Goal: Task Accomplishment & Management: Manage account settings

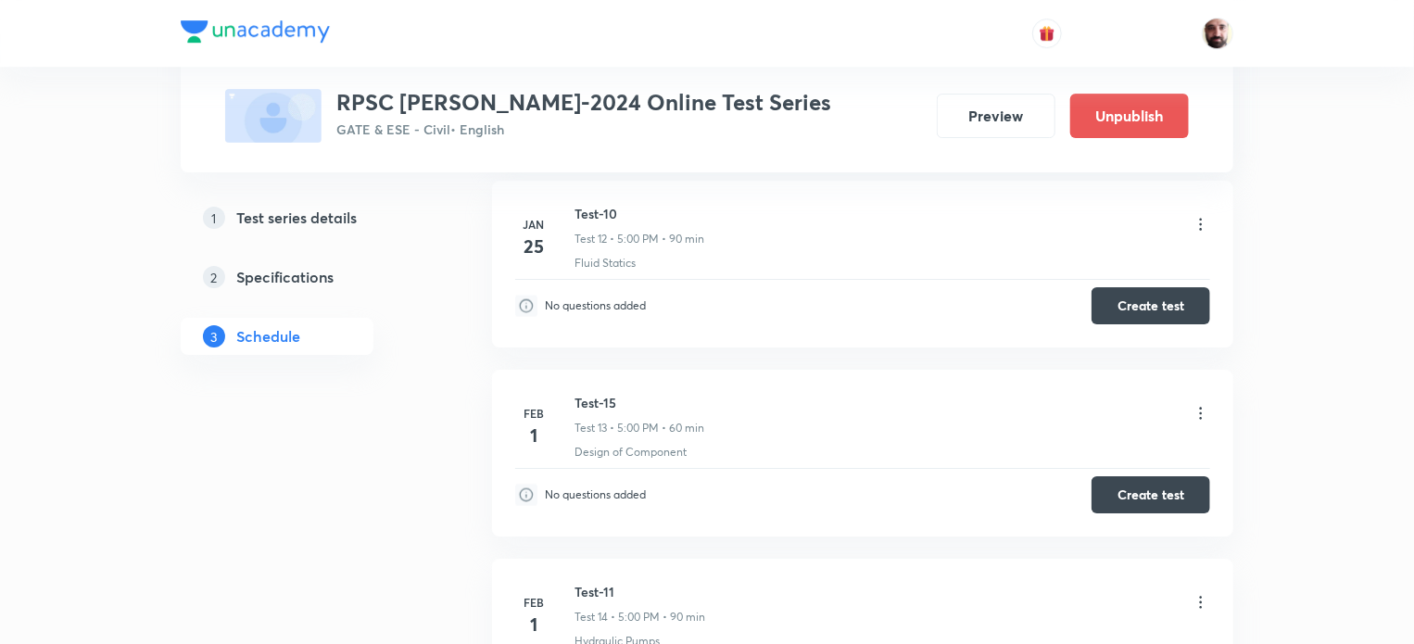
scroll to position [3088, 0]
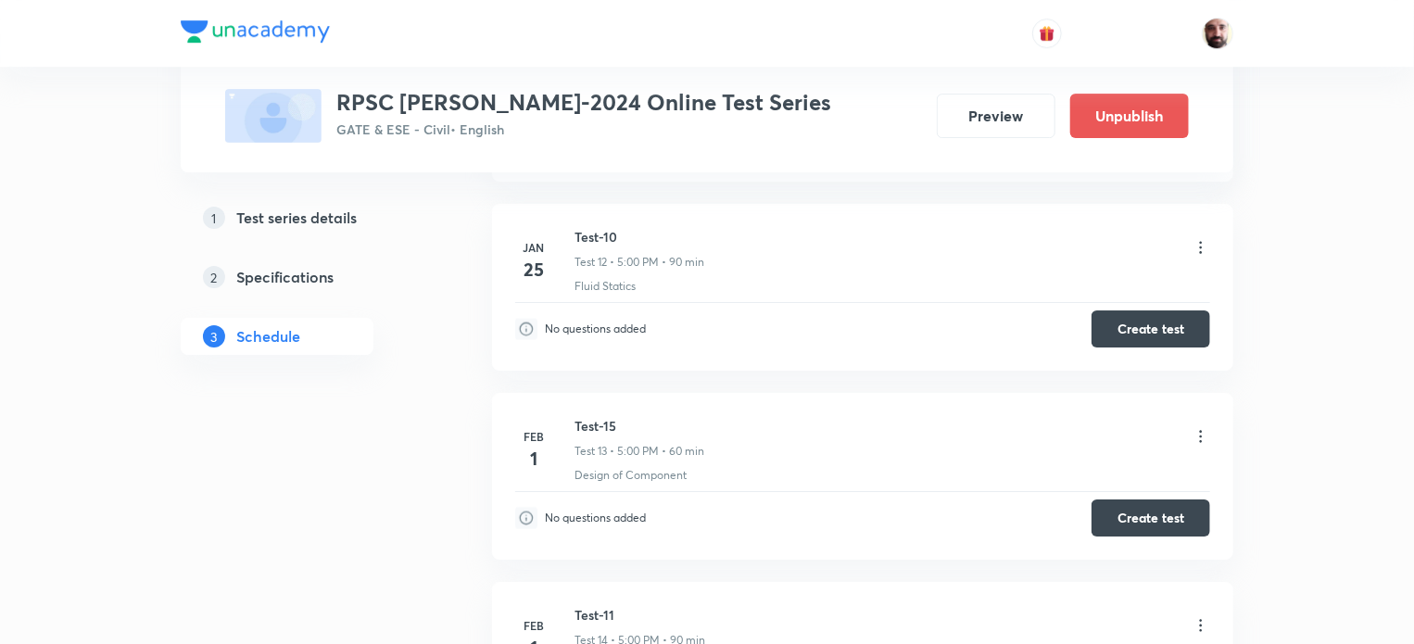
click at [1198, 427] on icon at bounding box center [1201, 436] width 19 height 19
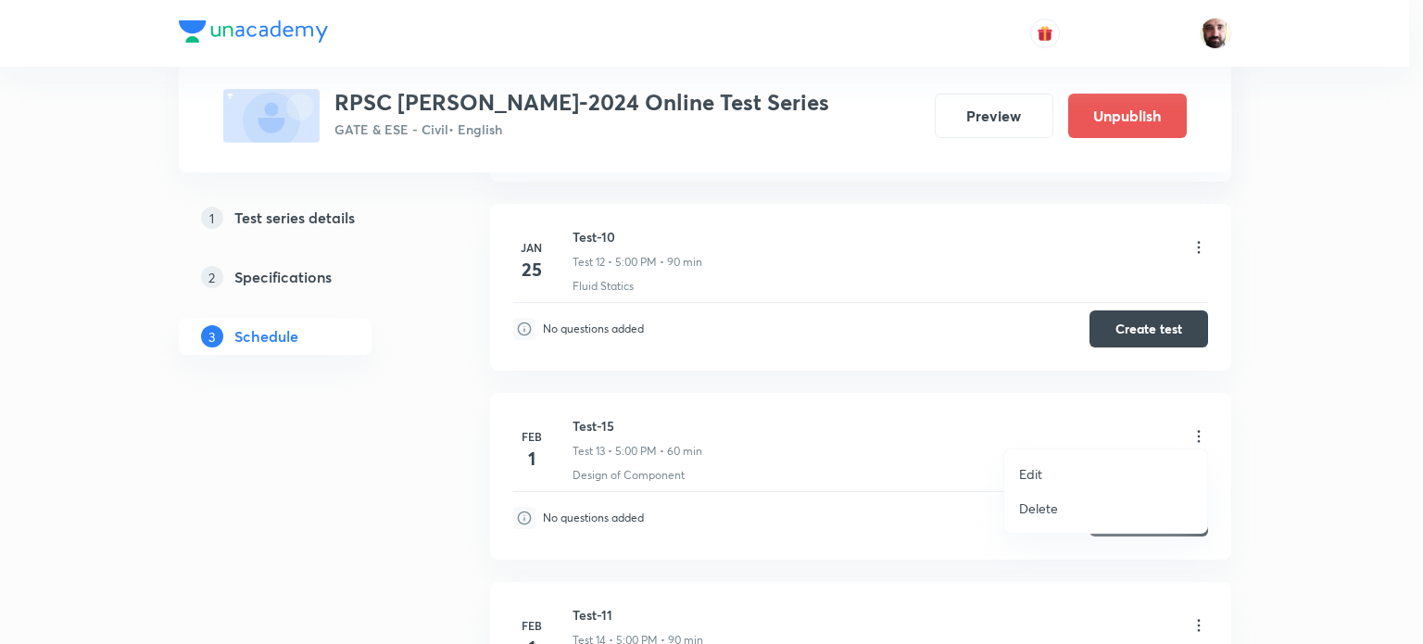
click at [1043, 465] on li "Edit" at bounding box center [1105, 474] width 203 height 34
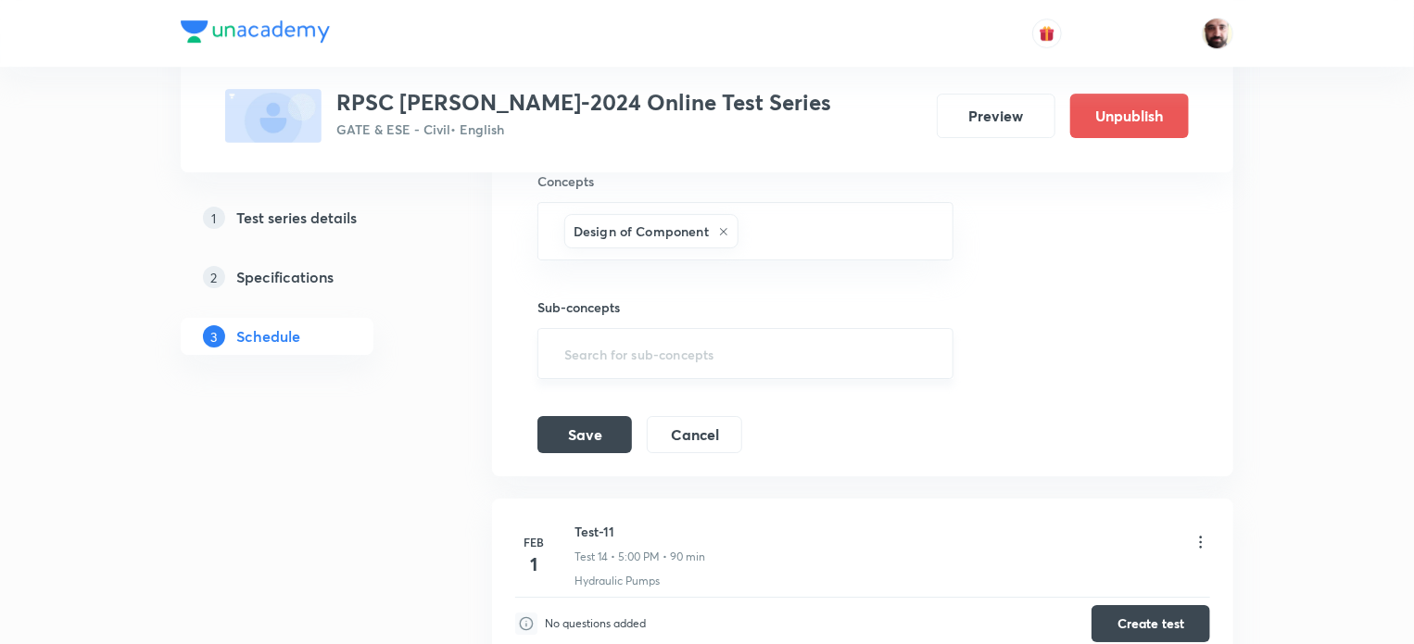
scroll to position [2594, 0]
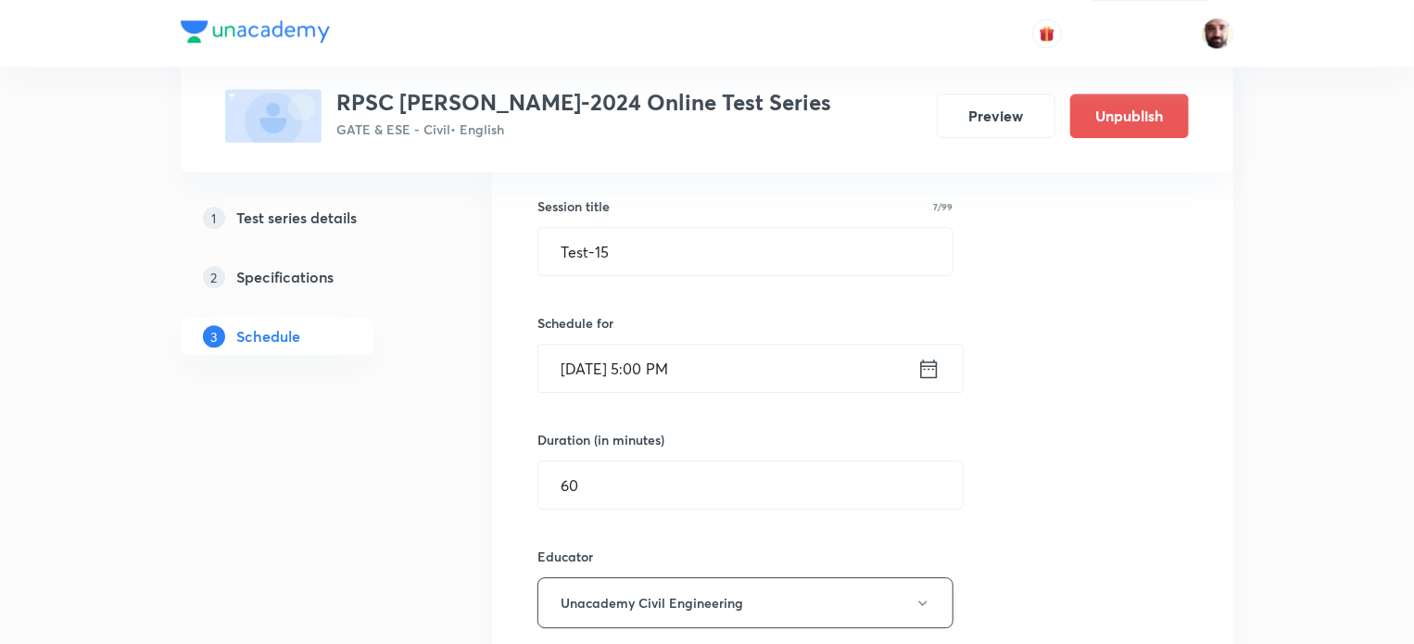
click at [928, 362] on icon at bounding box center [928, 369] width 23 height 26
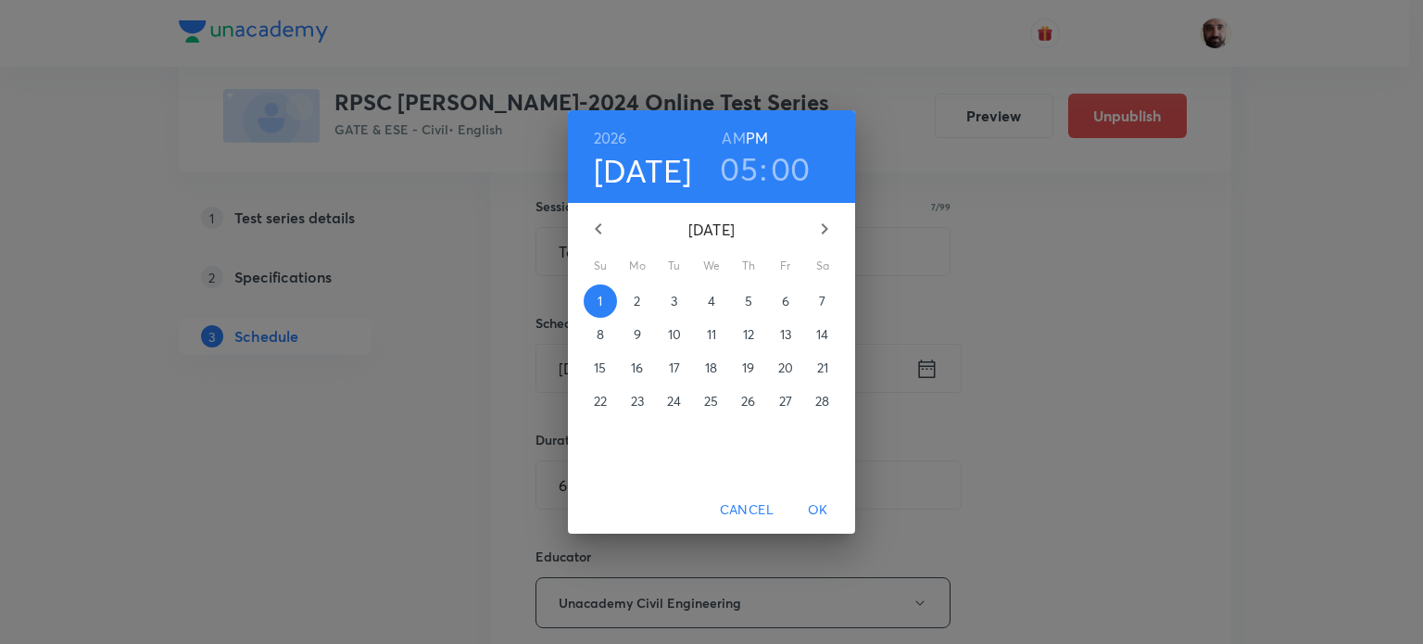
click at [822, 228] on icon "button" at bounding box center [825, 229] width 22 height 22
click at [593, 223] on icon "button" at bounding box center [598, 229] width 22 height 22
drag, startPoint x: 593, startPoint y: 223, endPoint x: 657, endPoint y: 278, distance: 84.1
click at [593, 225] on icon "button" at bounding box center [598, 229] width 22 height 22
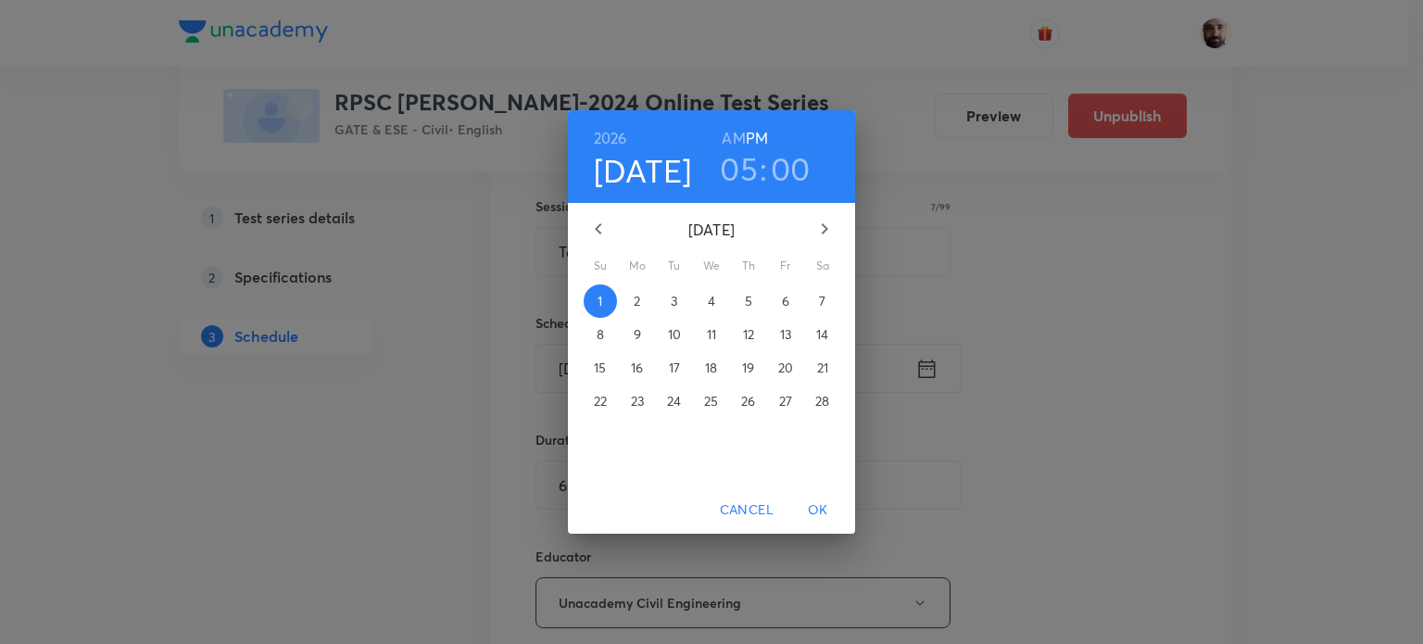
click at [819, 333] on p "14" at bounding box center [822, 334] width 12 height 19
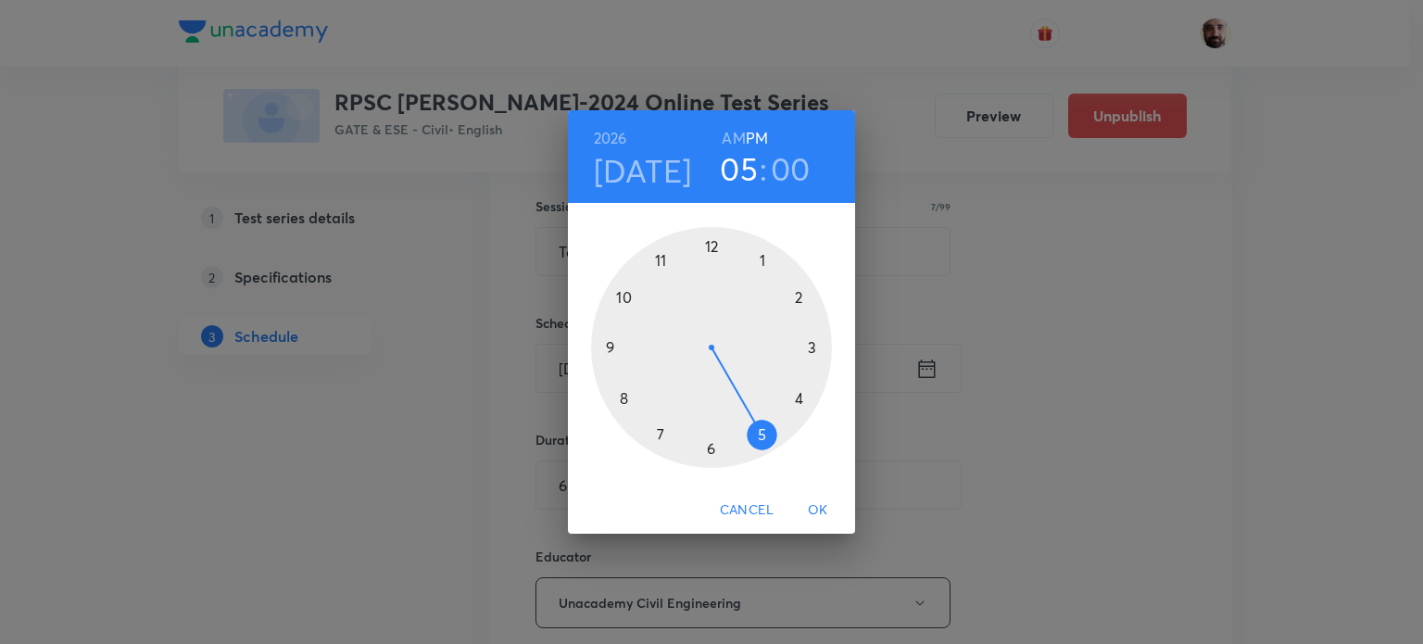
click at [661, 262] on div at bounding box center [711, 347] width 241 height 241
click at [733, 140] on h6 "AM" at bounding box center [733, 138] width 23 height 26
click at [828, 505] on span "OK" at bounding box center [818, 510] width 44 height 23
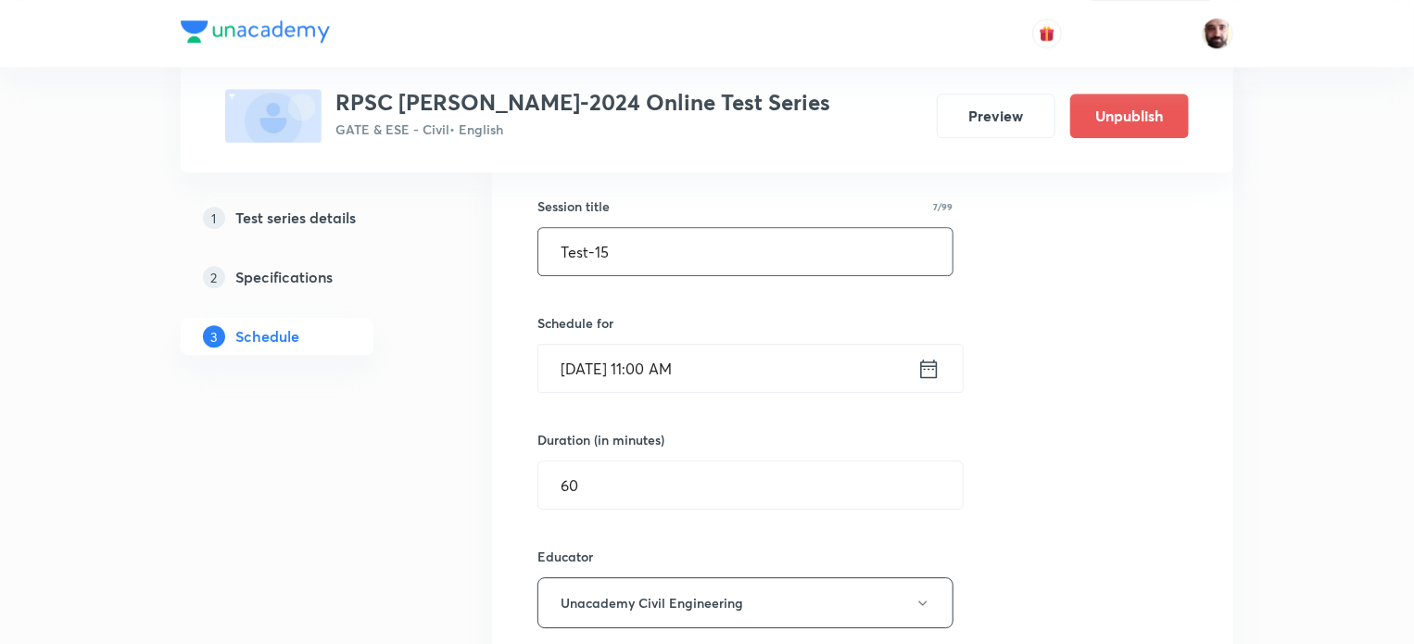
click at [654, 245] on input "Test-15" at bounding box center [745, 251] width 414 height 47
type input "Test-13"
click at [636, 479] on input "60" at bounding box center [750, 484] width 424 height 47
type input "6"
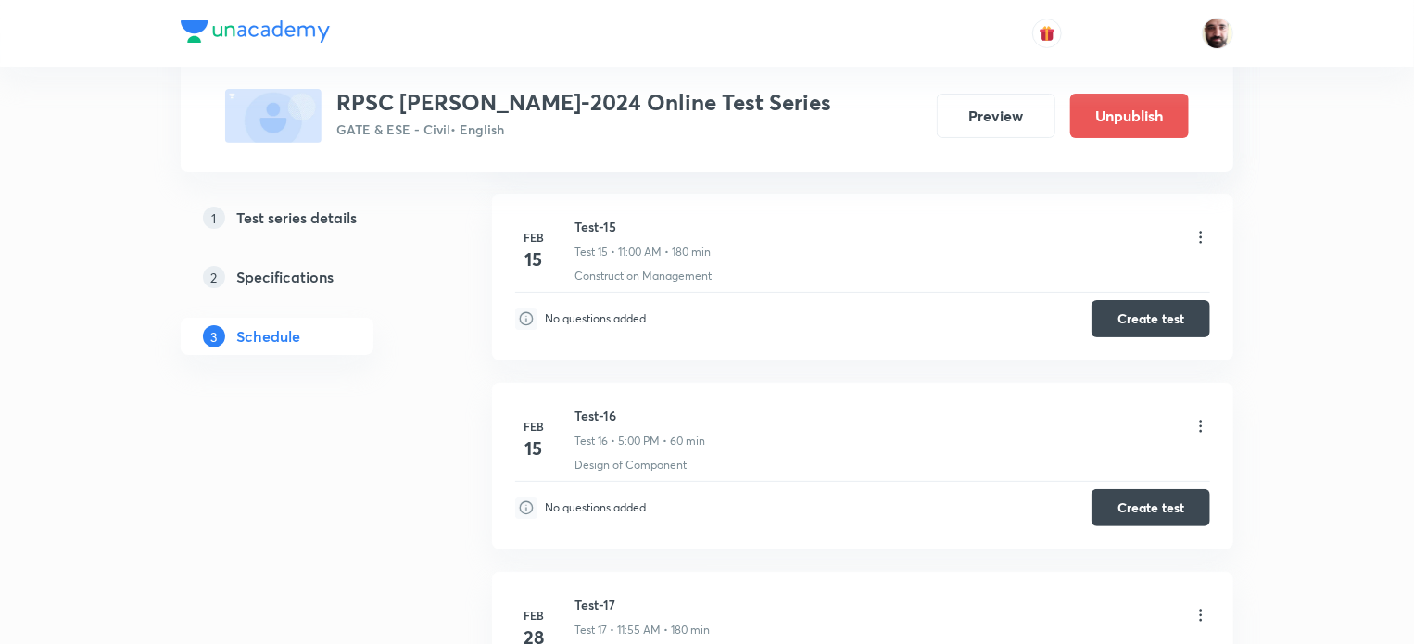
scroll to position [3088, 0]
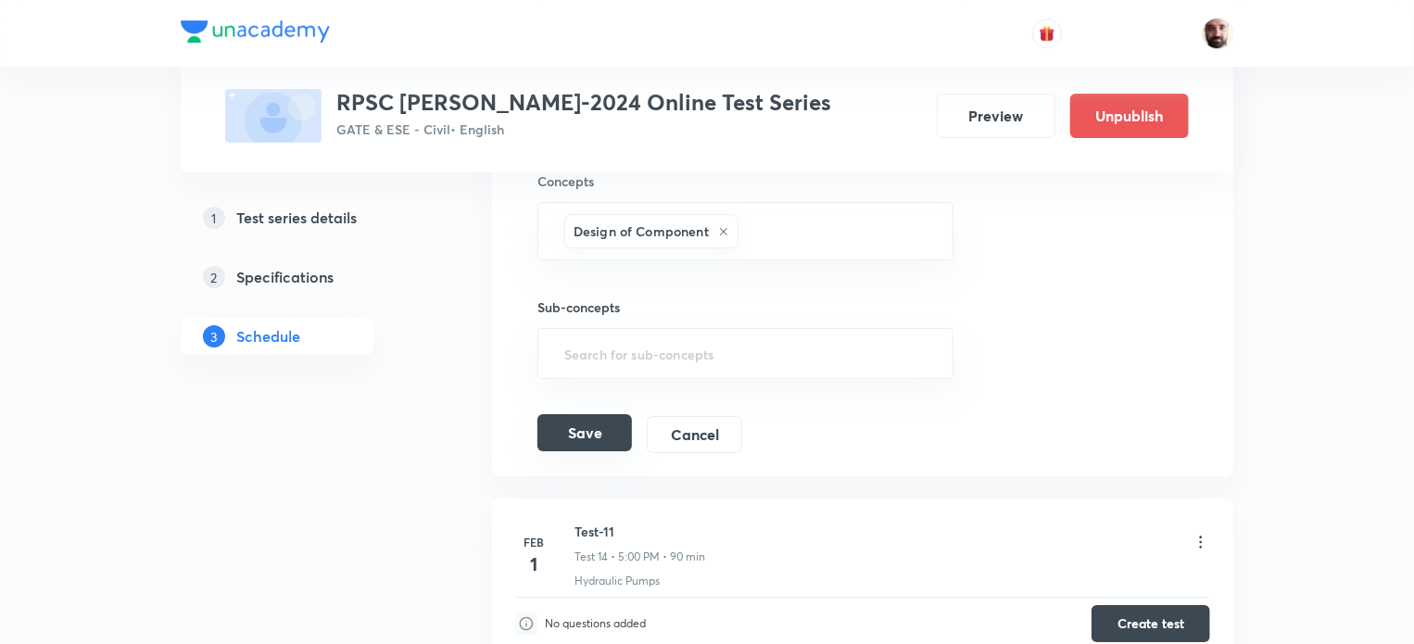
type input "180"
click at [599, 414] on button "Save" at bounding box center [584, 432] width 95 height 37
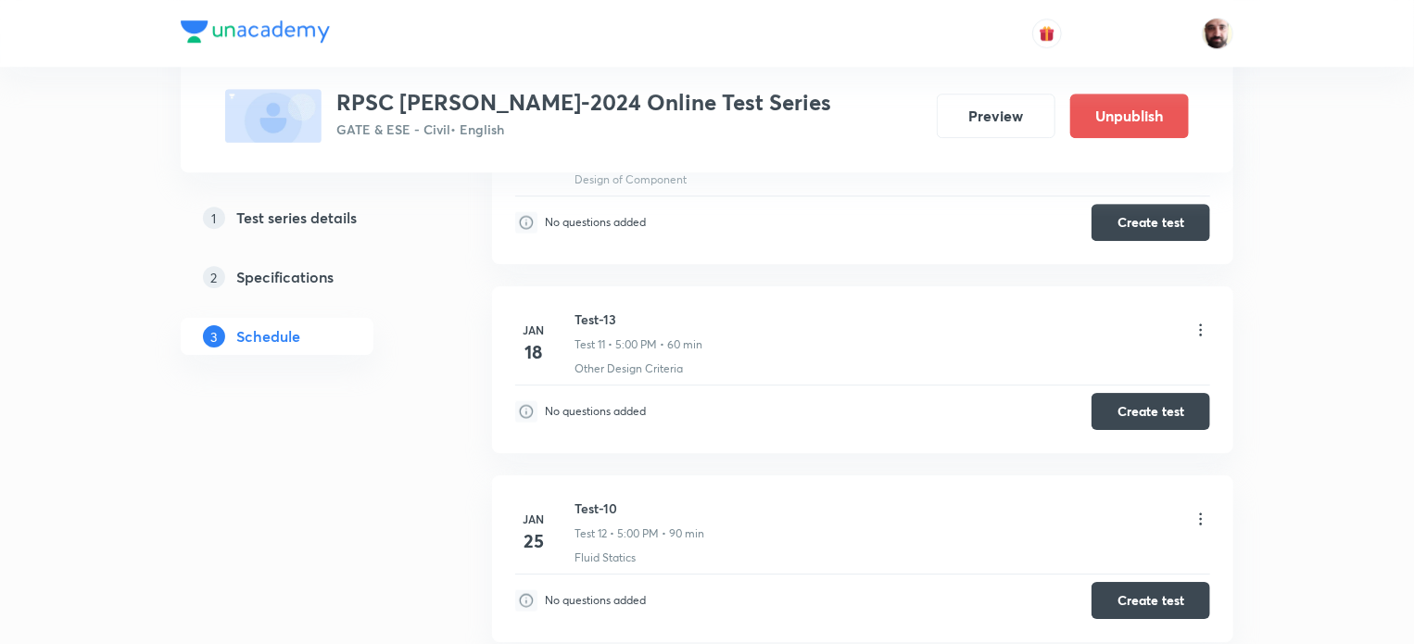
scroll to position [2806, 0]
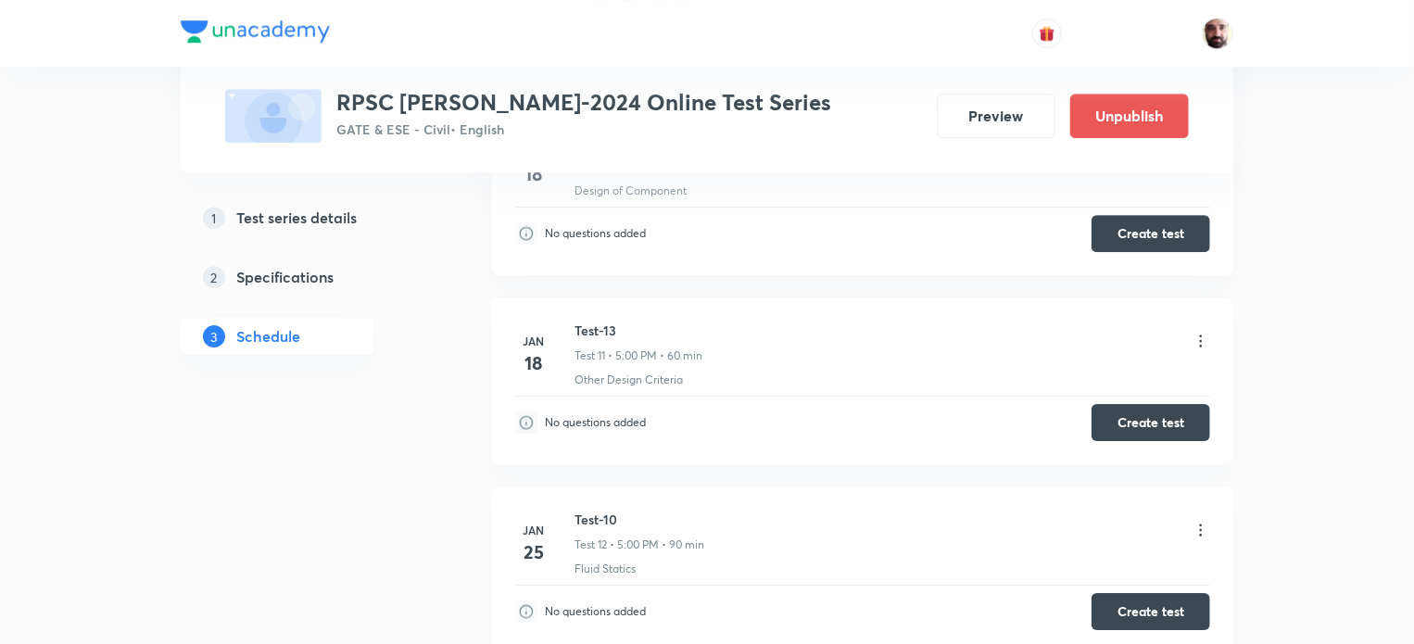
click at [1196, 332] on icon at bounding box center [1201, 341] width 19 height 19
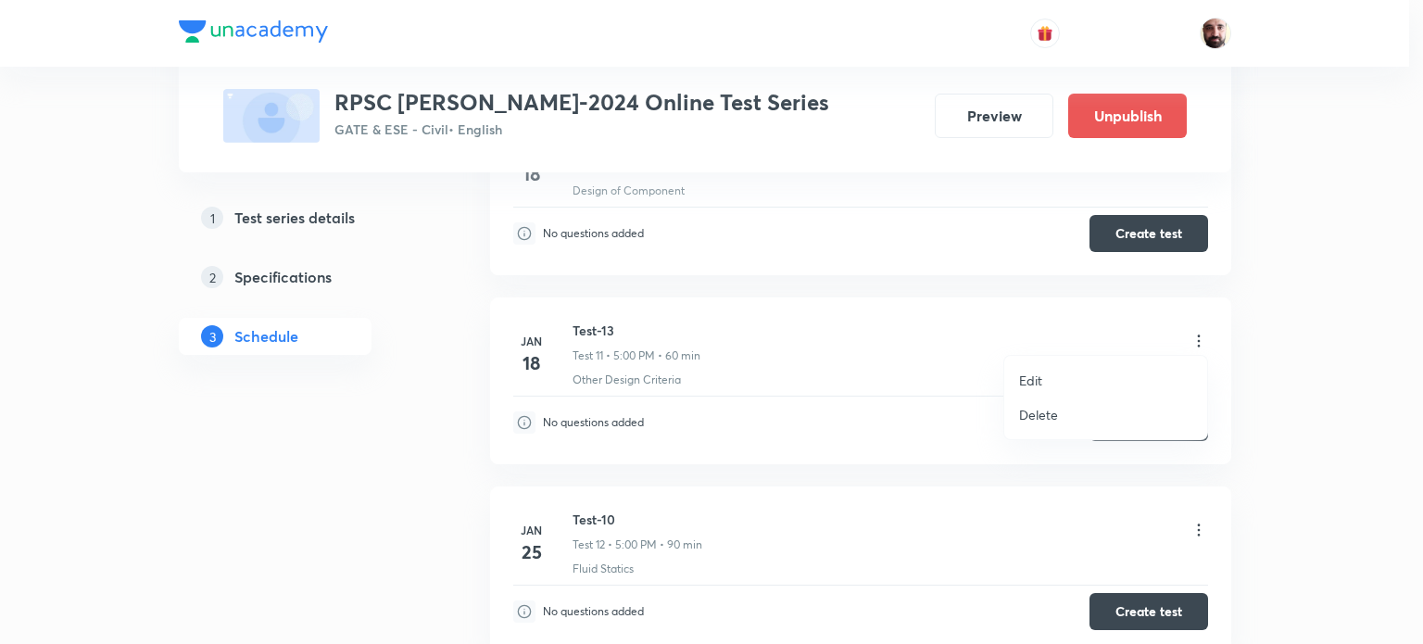
click at [1044, 377] on li "Edit" at bounding box center [1105, 380] width 203 height 34
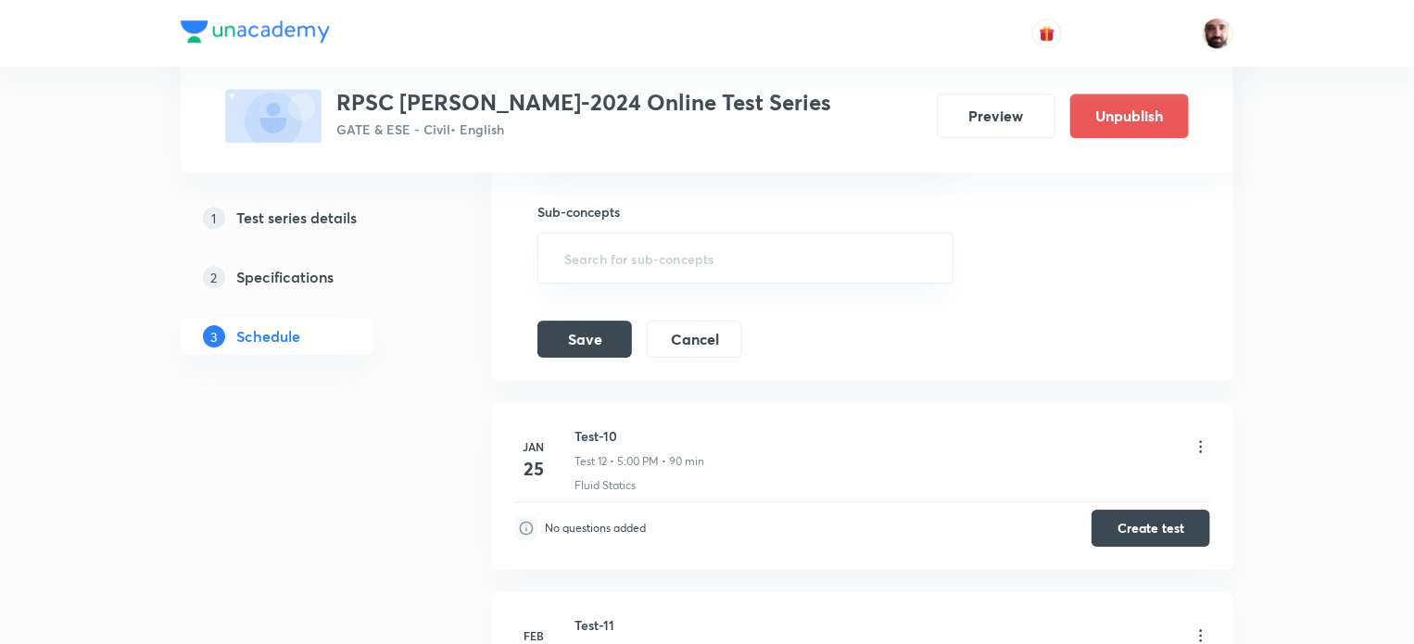
scroll to position [2311, 0]
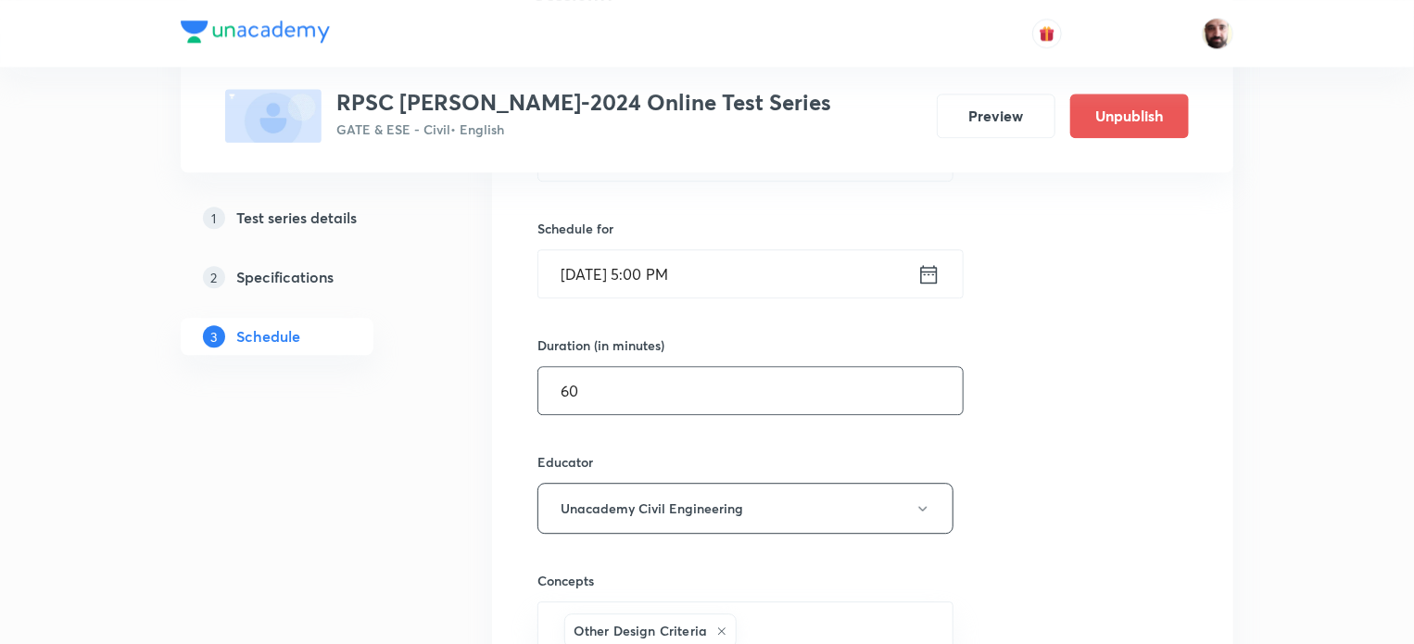
click at [684, 387] on input "60" at bounding box center [750, 390] width 424 height 47
type input "6"
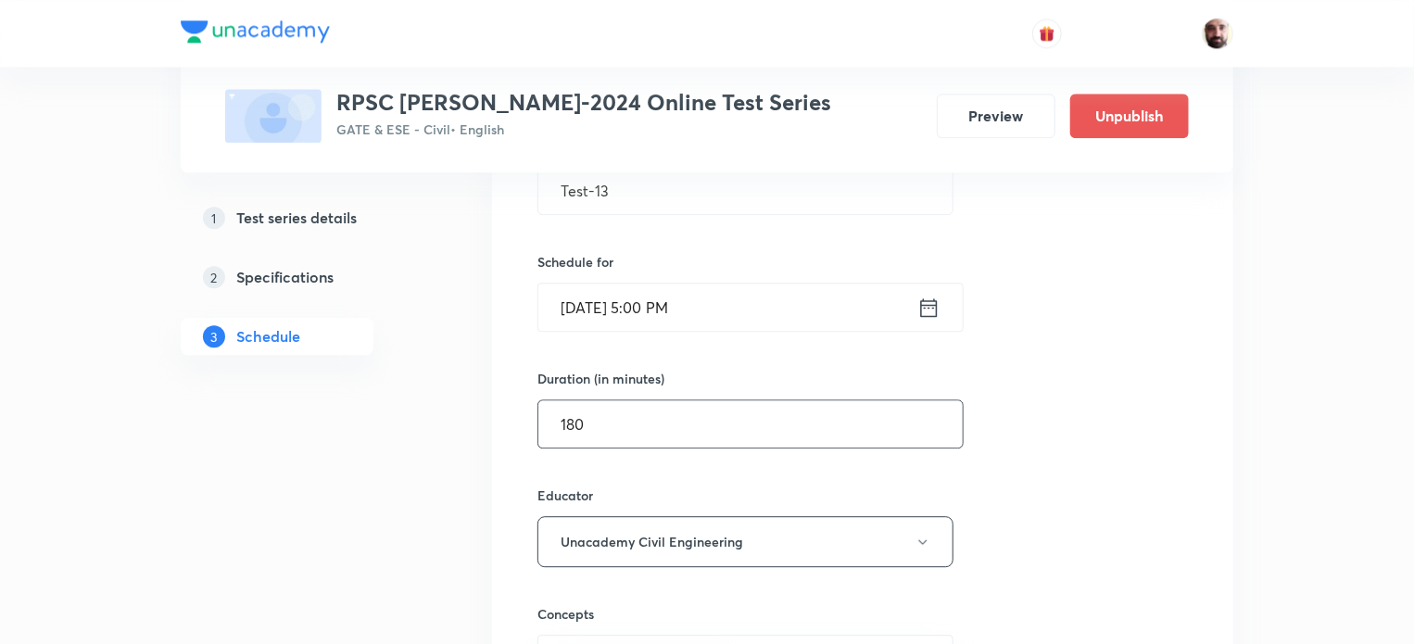
scroll to position [2260, 0]
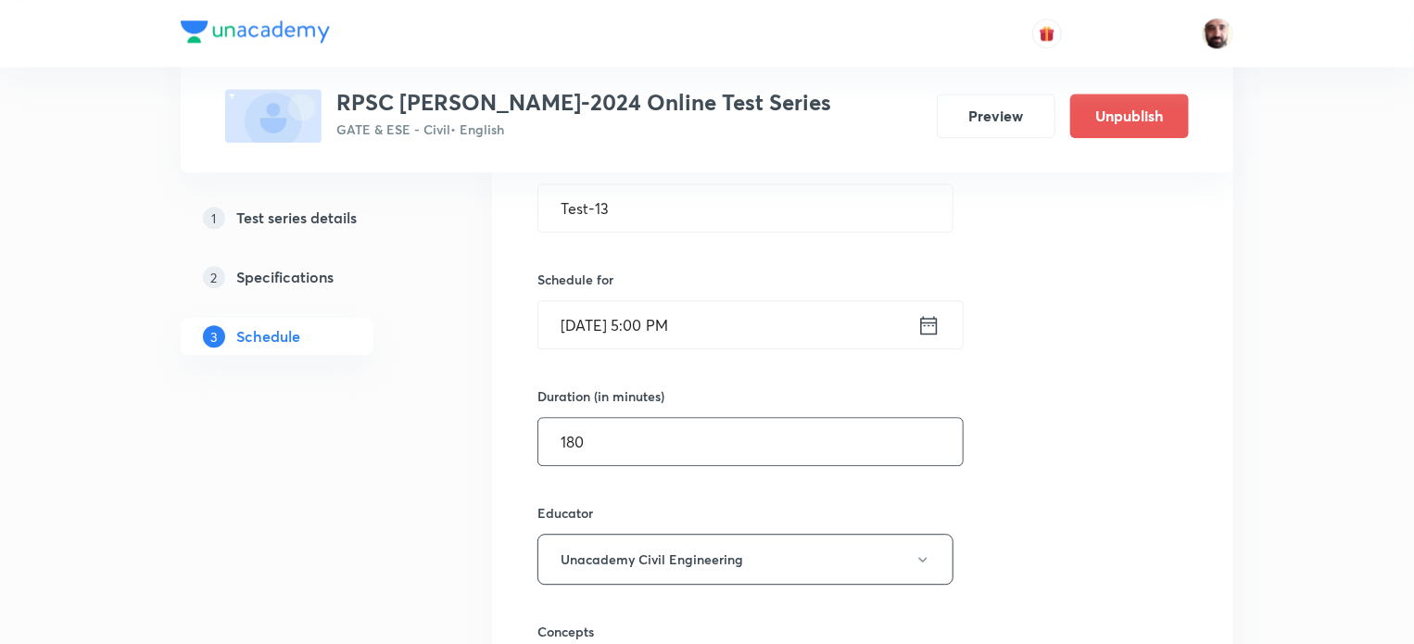
type input "180"
click at [933, 322] on icon at bounding box center [928, 325] width 23 height 26
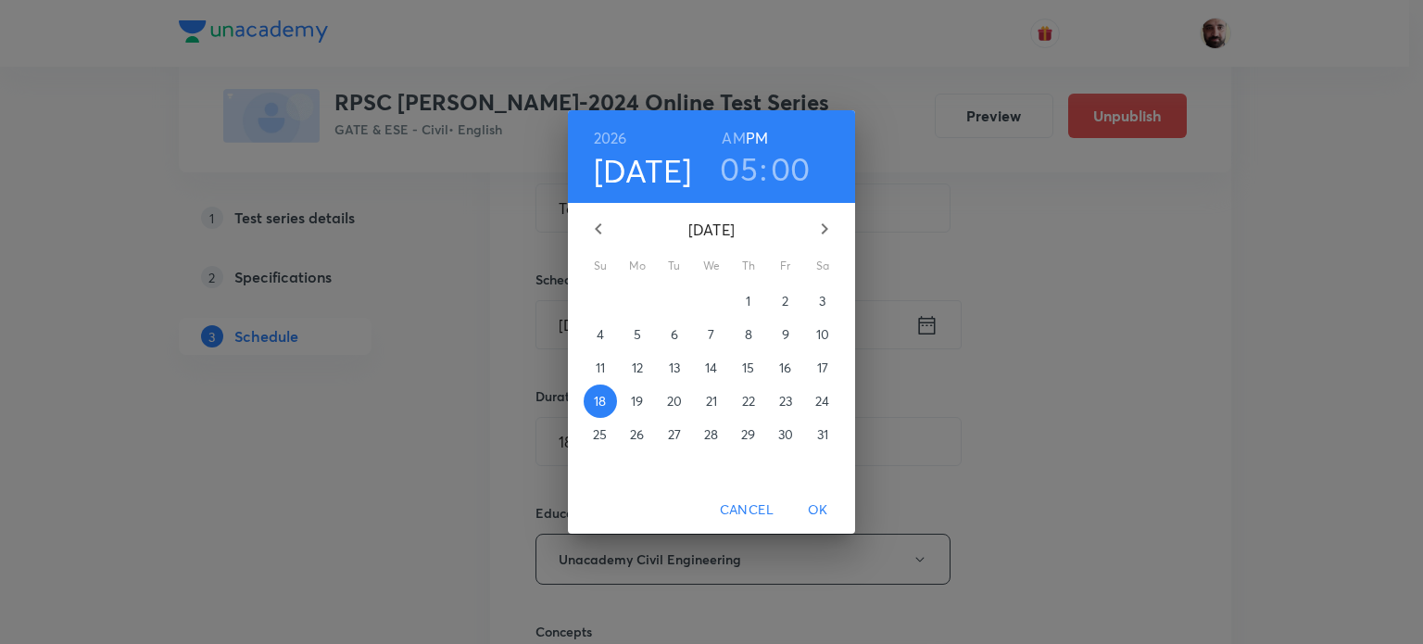
click at [828, 227] on icon "button" at bounding box center [825, 229] width 22 height 22
click at [833, 331] on span "14" at bounding box center [822, 334] width 33 height 19
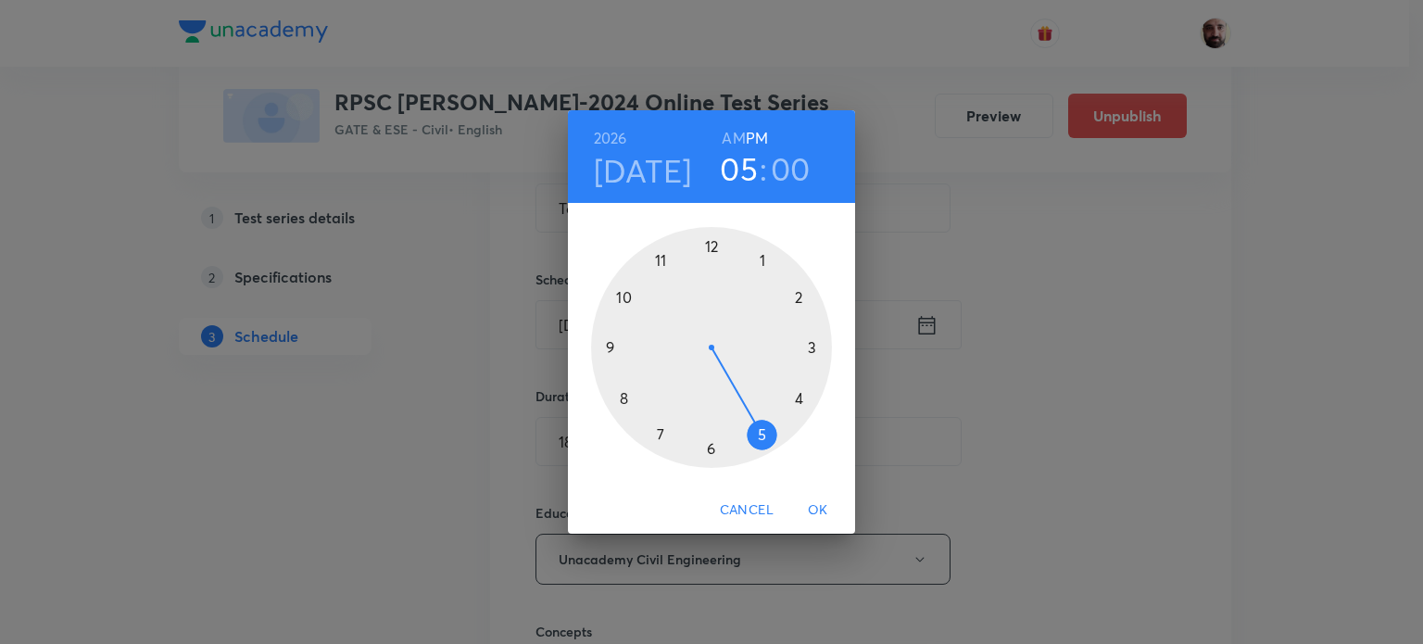
click at [663, 259] on div at bounding box center [711, 347] width 241 height 241
click at [745, 170] on h3 "11" at bounding box center [738, 168] width 25 height 39
click at [764, 436] on div at bounding box center [711, 347] width 241 height 241
click at [713, 246] on div at bounding box center [711, 347] width 241 height 241
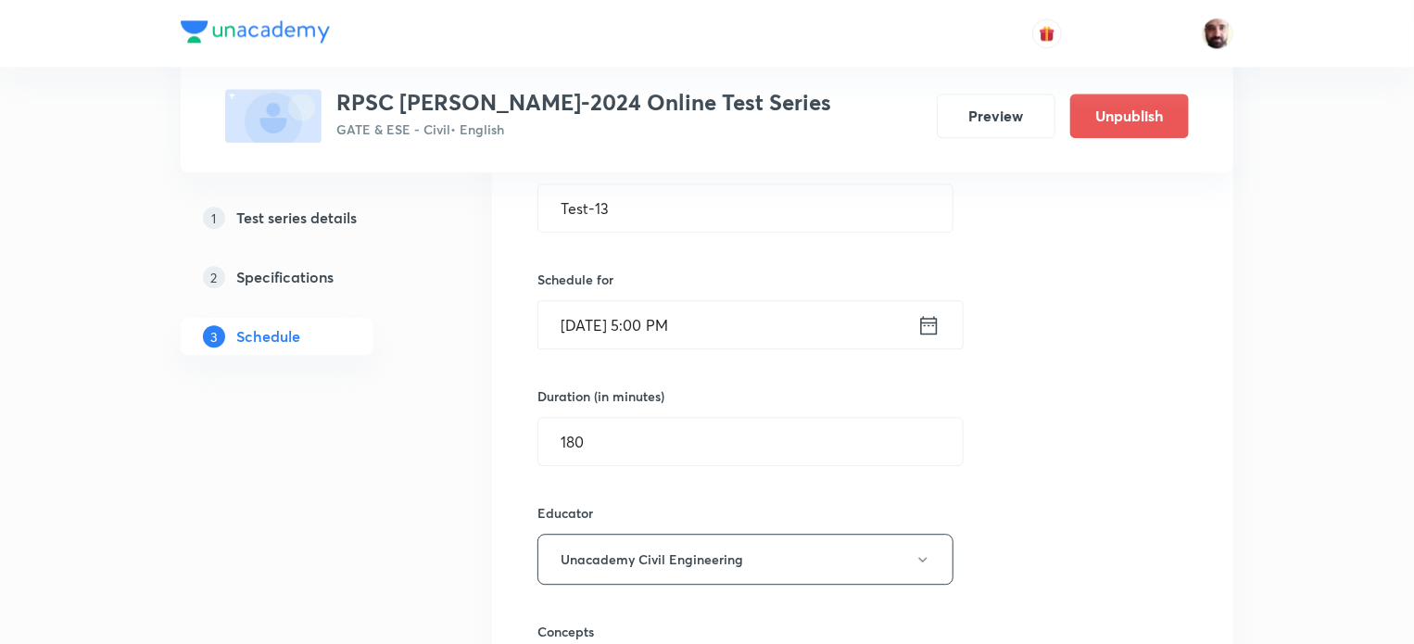
scroll to position [2754, 0]
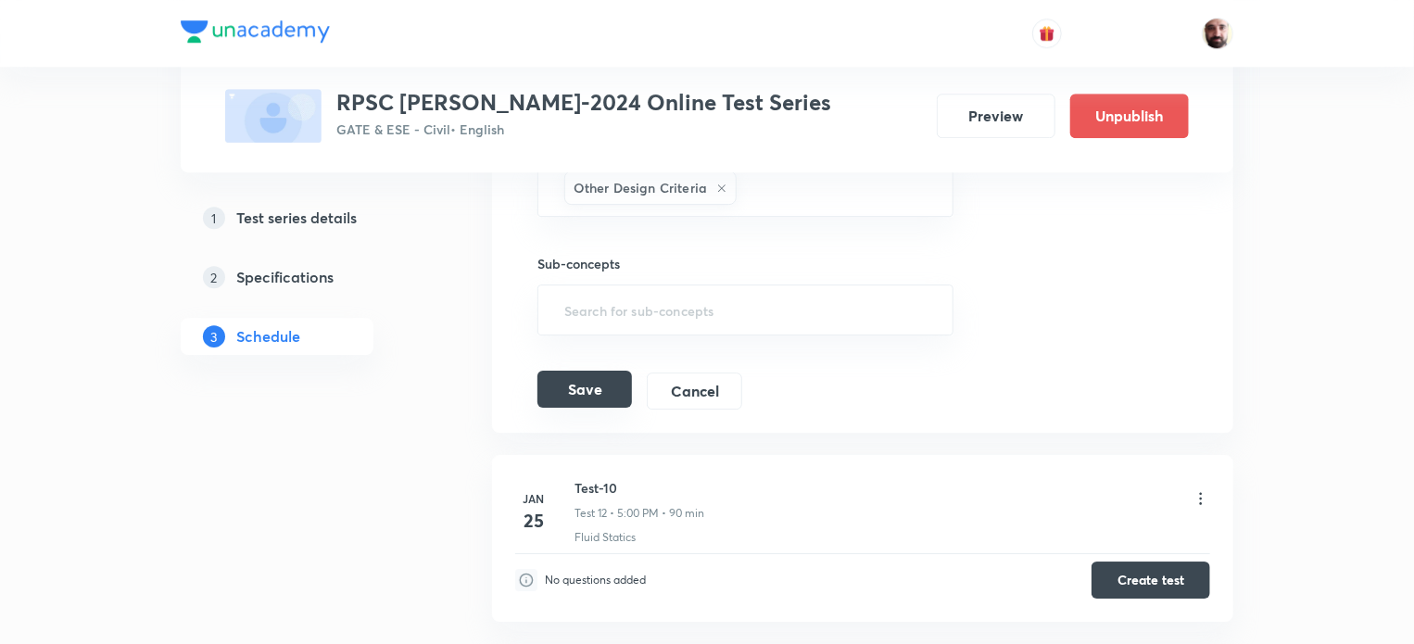
click at [604, 387] on button "Save" at bounding box center [584, 389] width 95 height 37
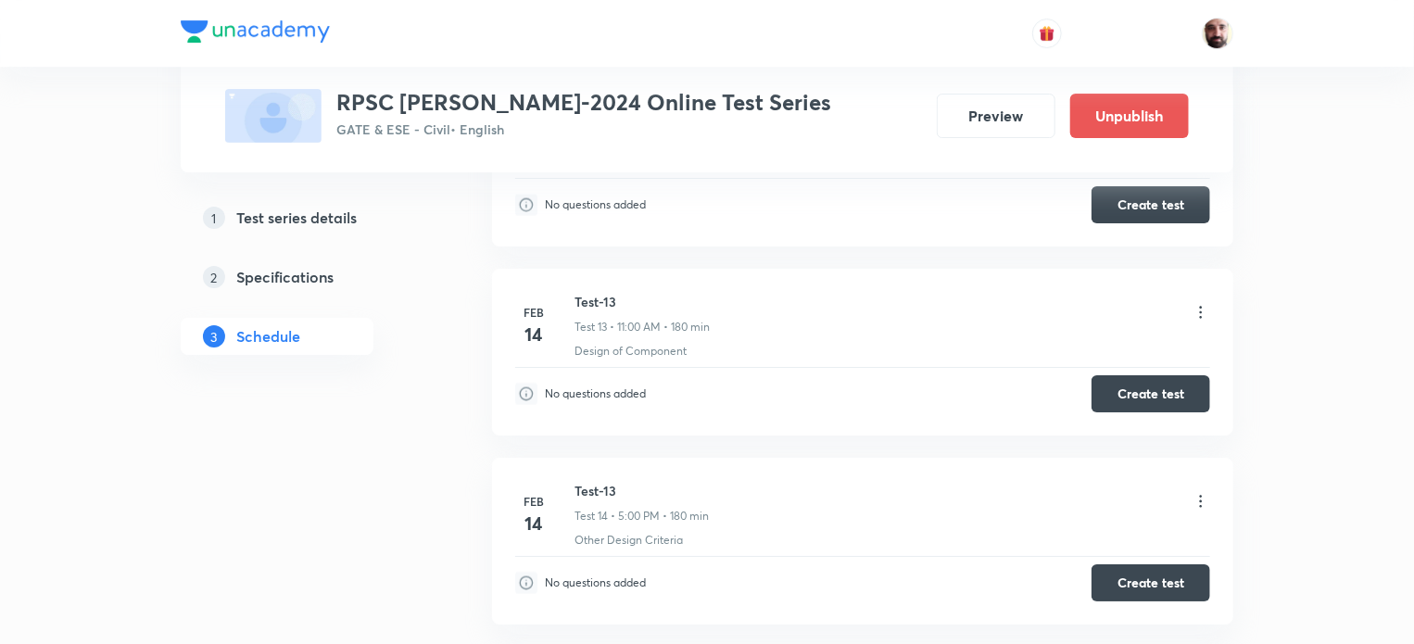
scroll to position [3218, 0]
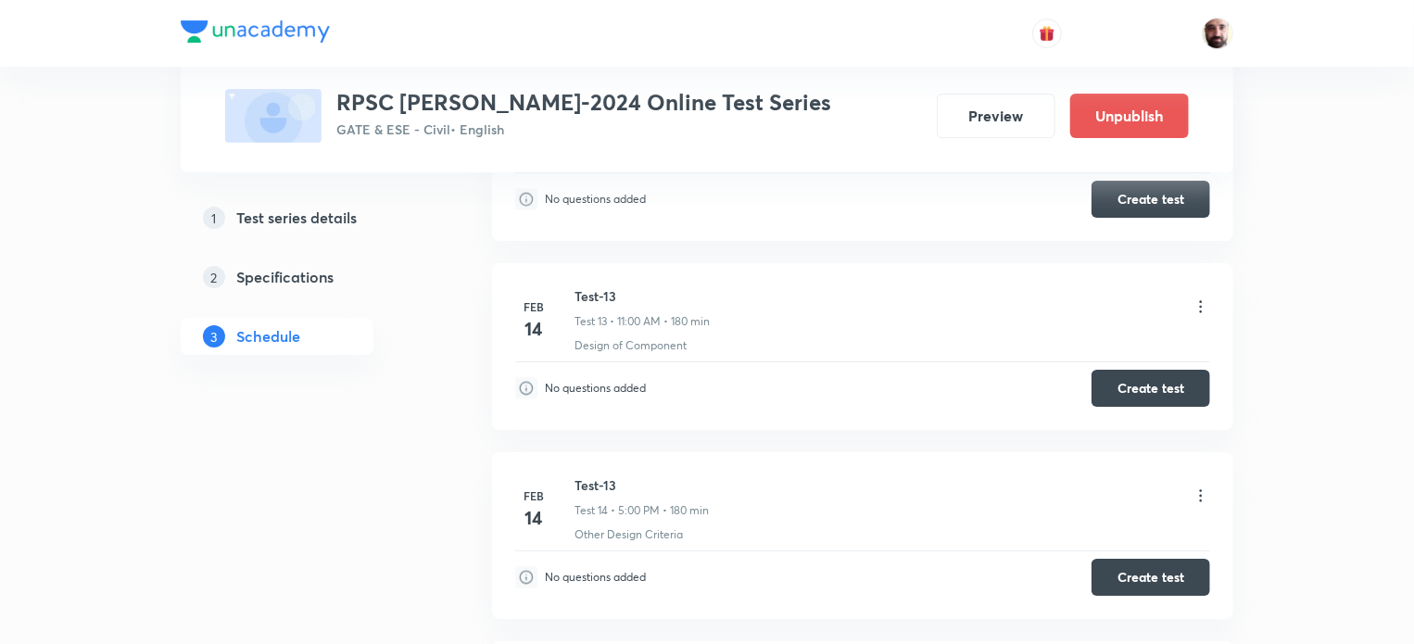
click at [1205, 486] on icon at bounding box center [1201, 495] width 19 height 19
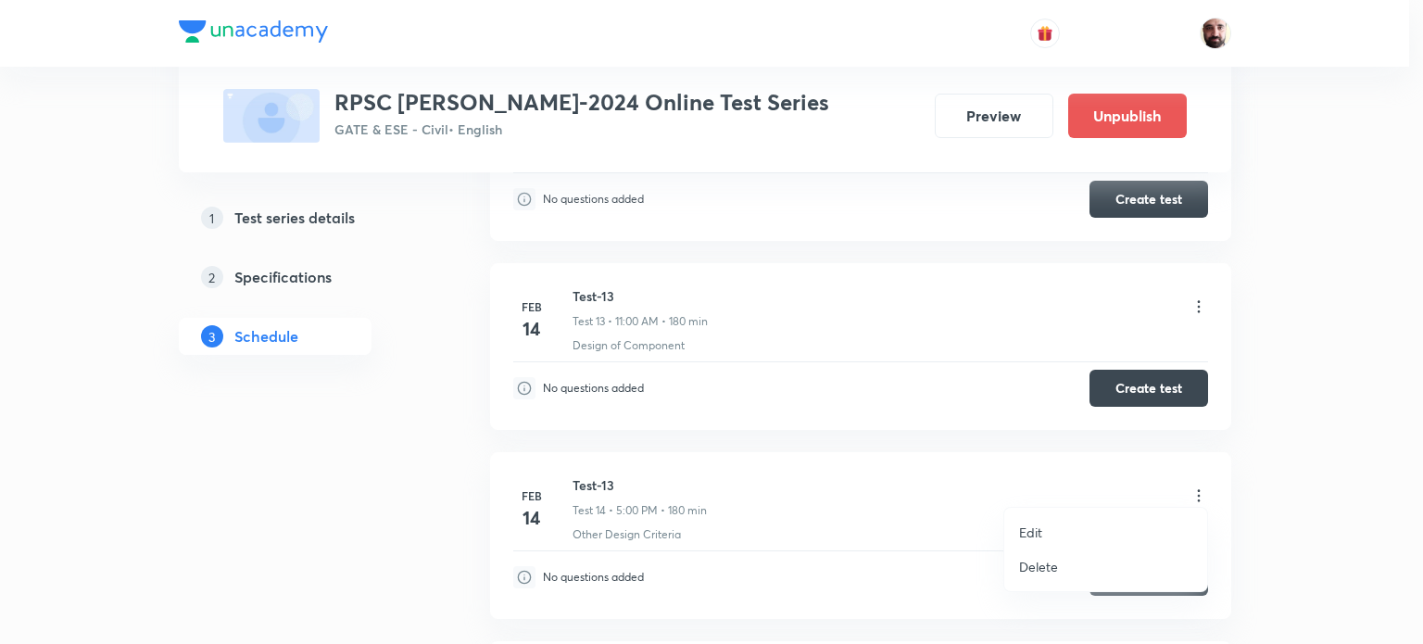
click at [1034, 530] on p "Edit" at bounding box center [1030, 532] width 23 height 19
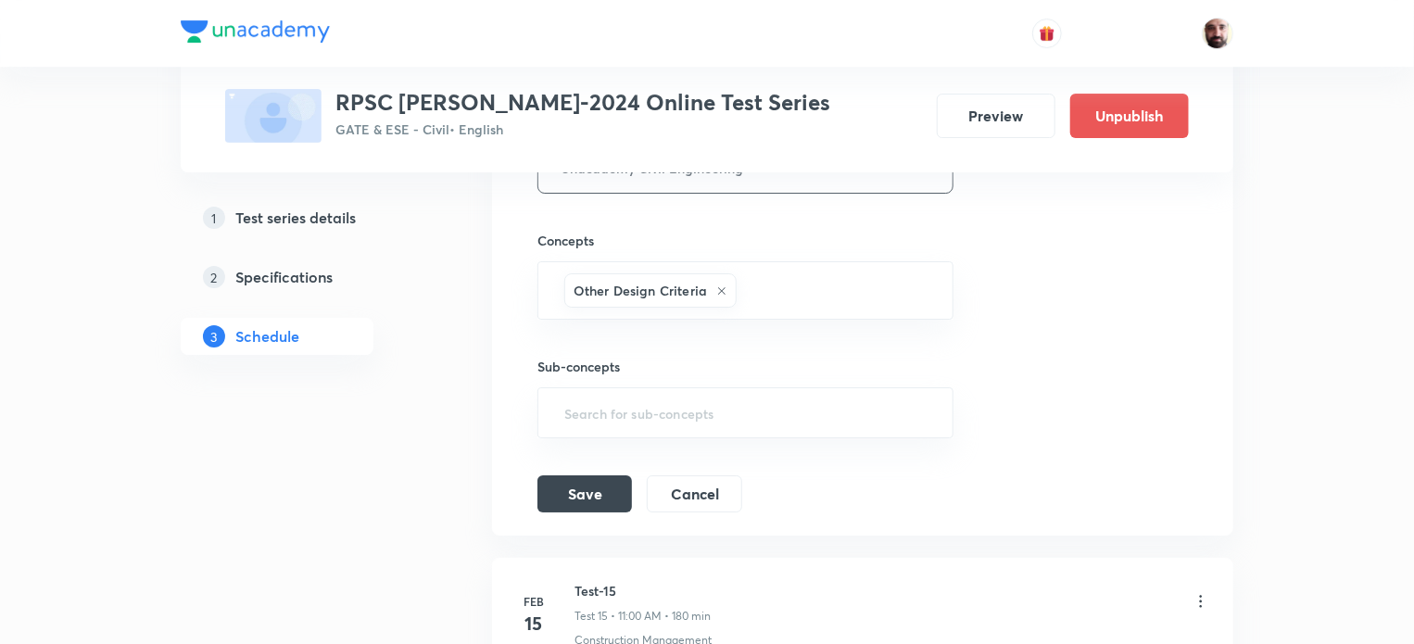
scroll to position [2724, 0]
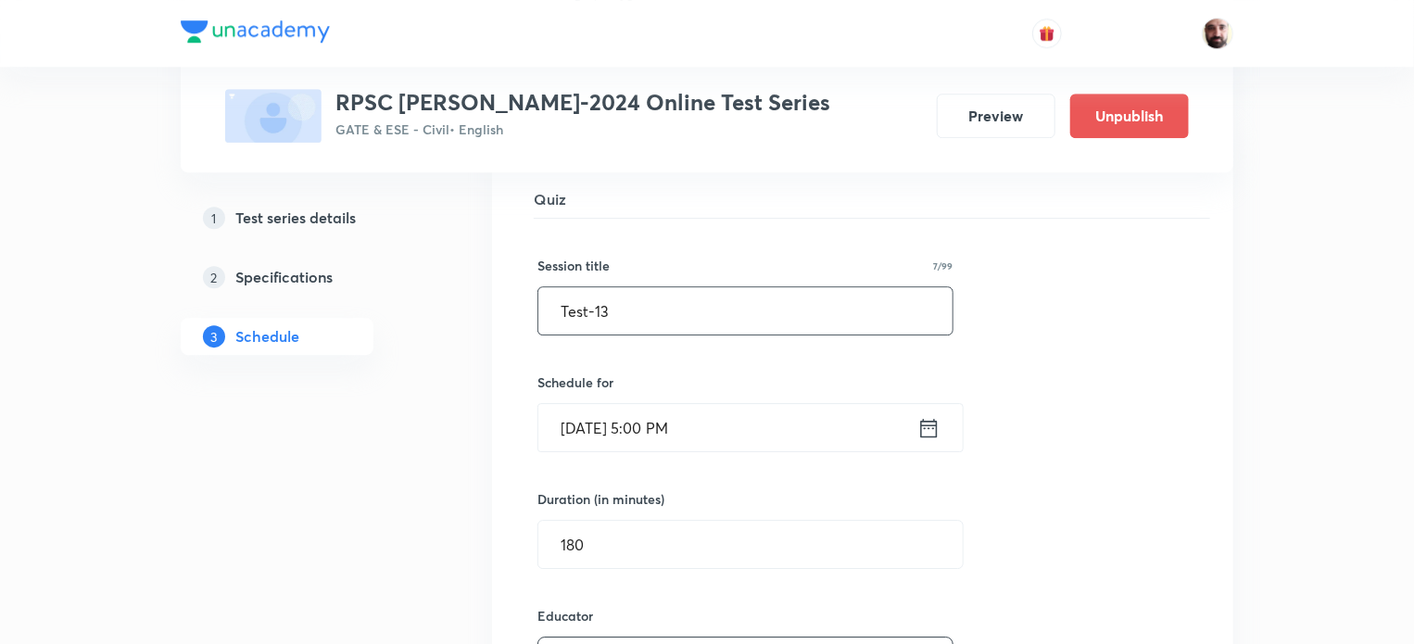
click at [625, 305] on input "Test-13" at bounding box center [745, 310] width 414 height 47
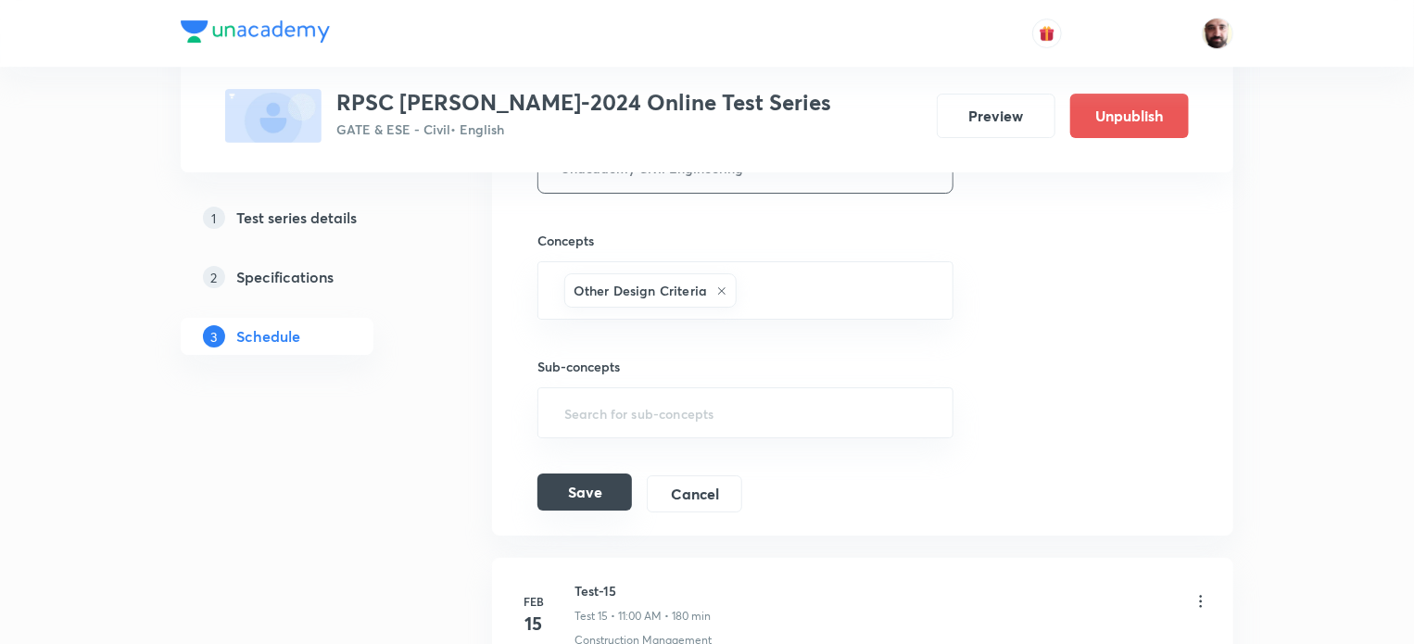
type input "Test-14"
click at [594, 485] on button "Save" at bounding box center [584, 491] width 95 height 37
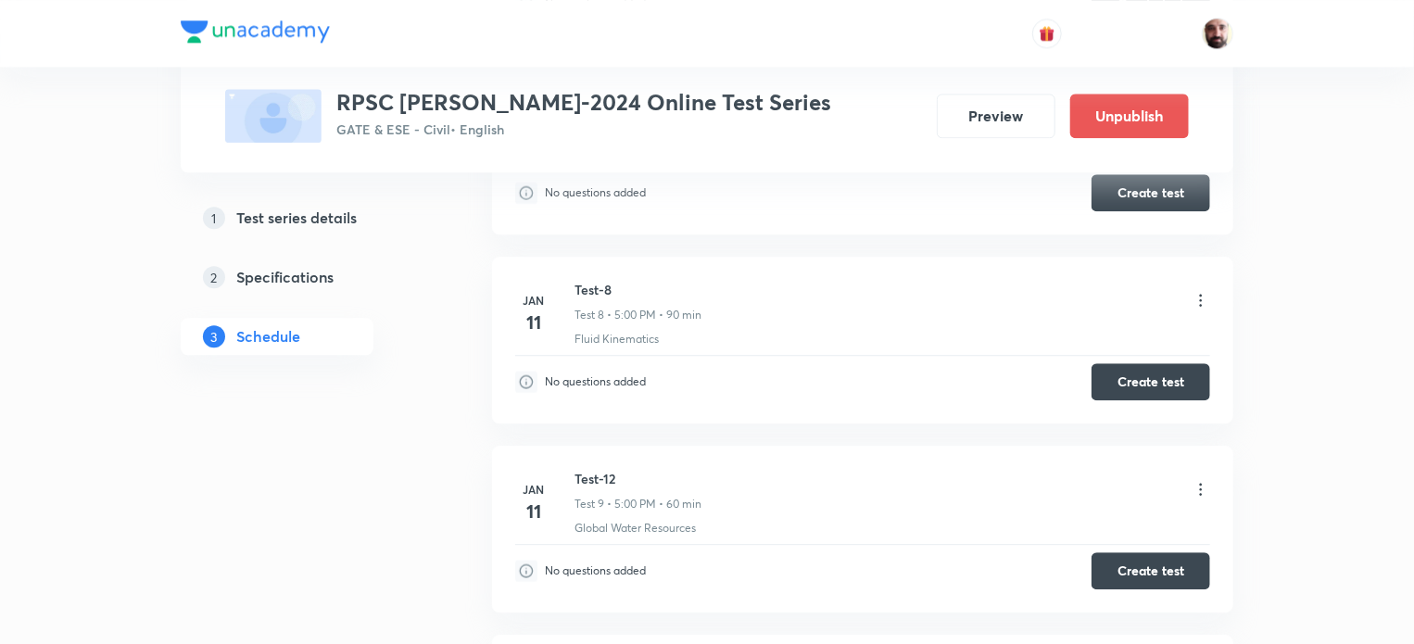
scroll to position [2303, 0]
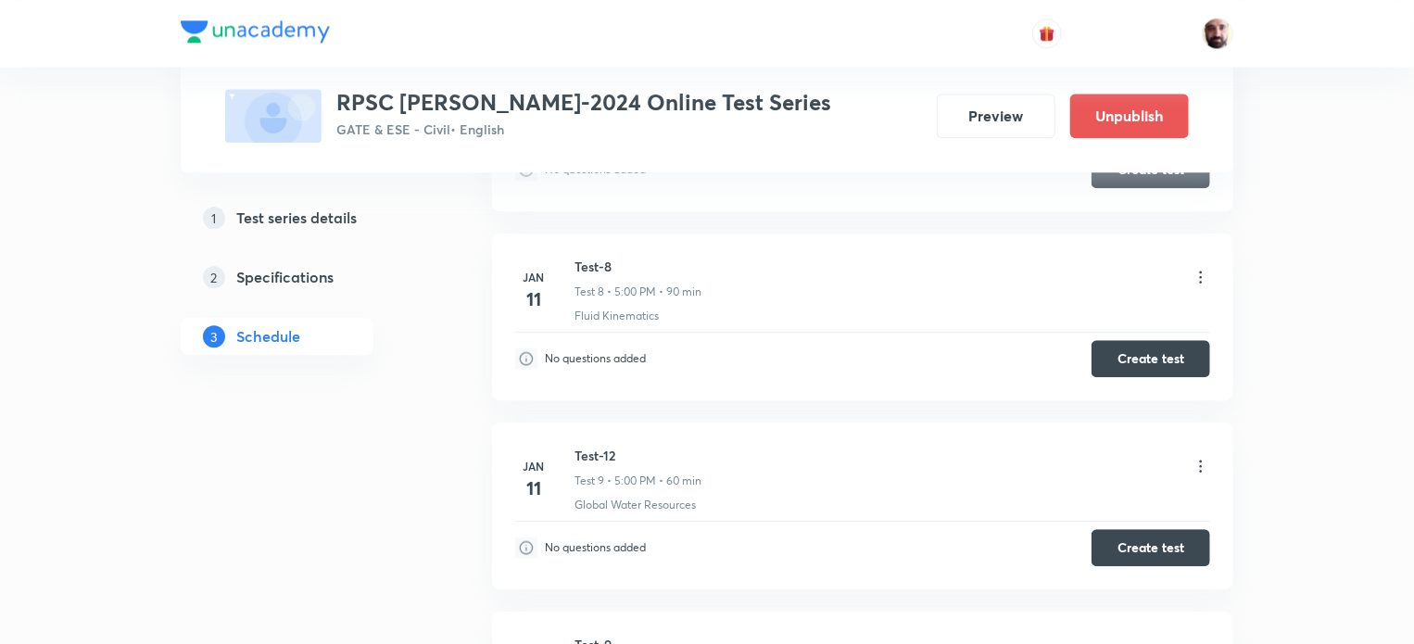
click at [1202, 460] on icon at bounding box center [1201, 466] width 19 height 19
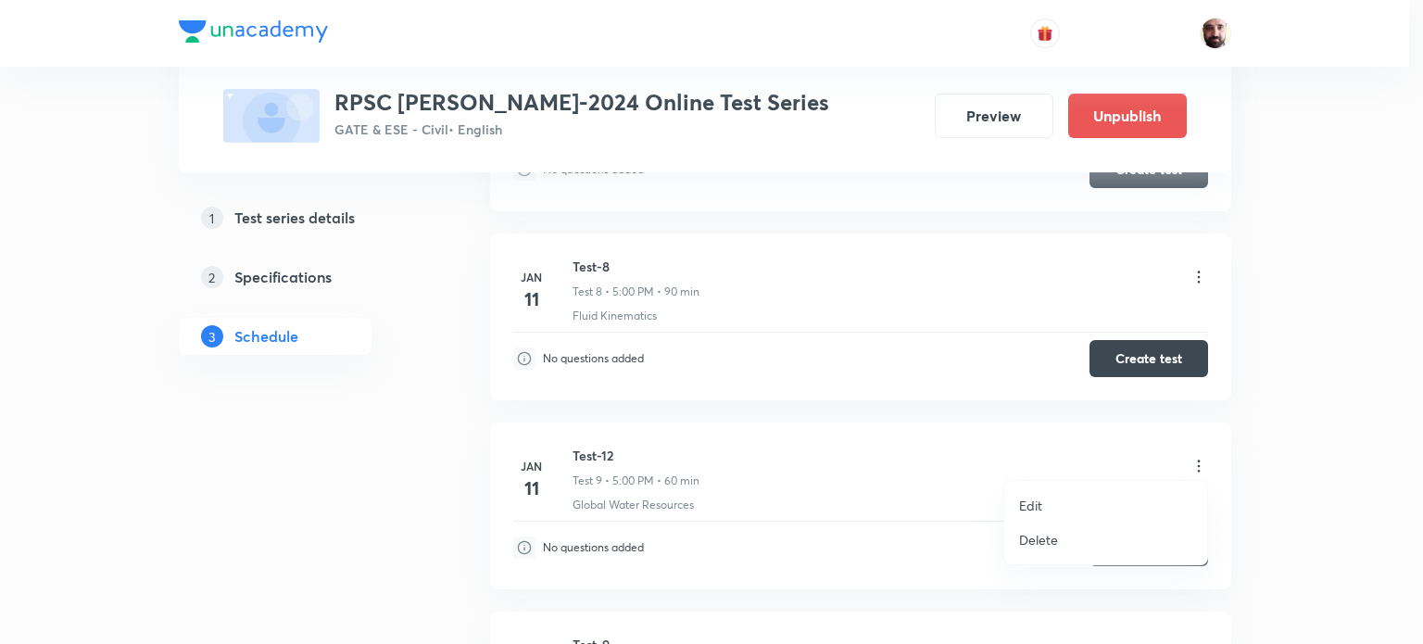
click at [1053, 499] on li "Edit" at bounding box center [1105, 505] width 203 height 34
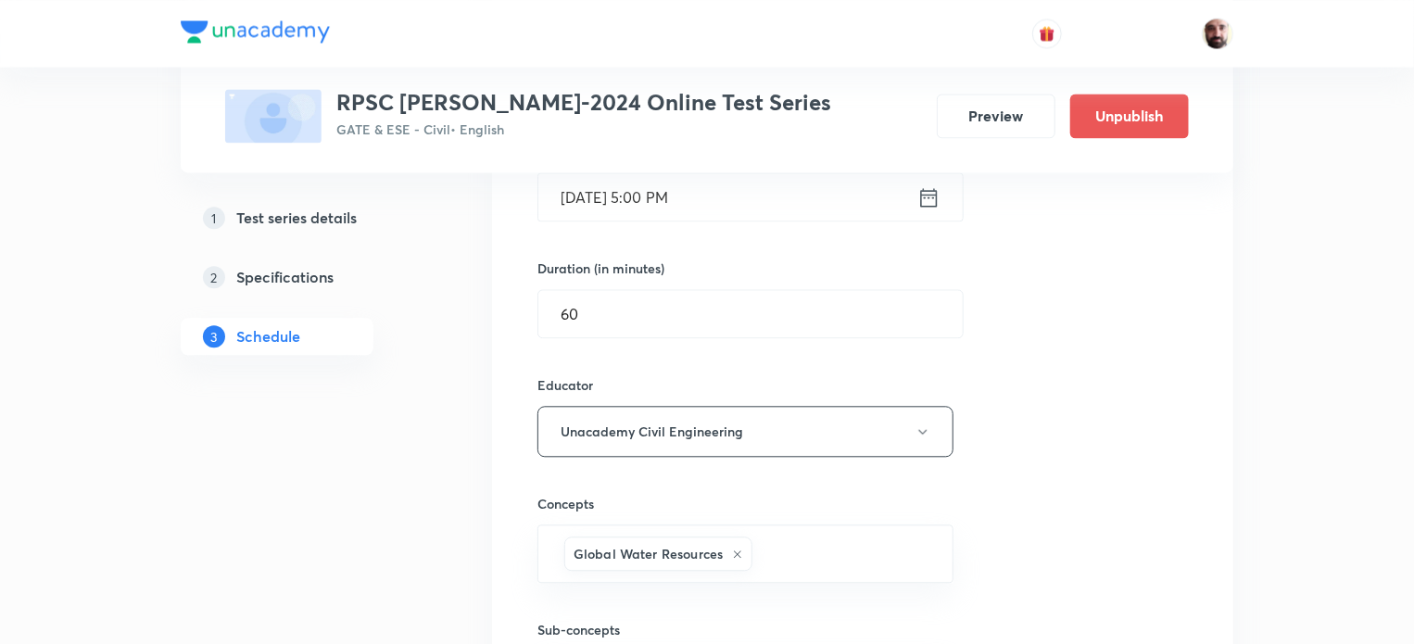
scroll to position [1963, 0]
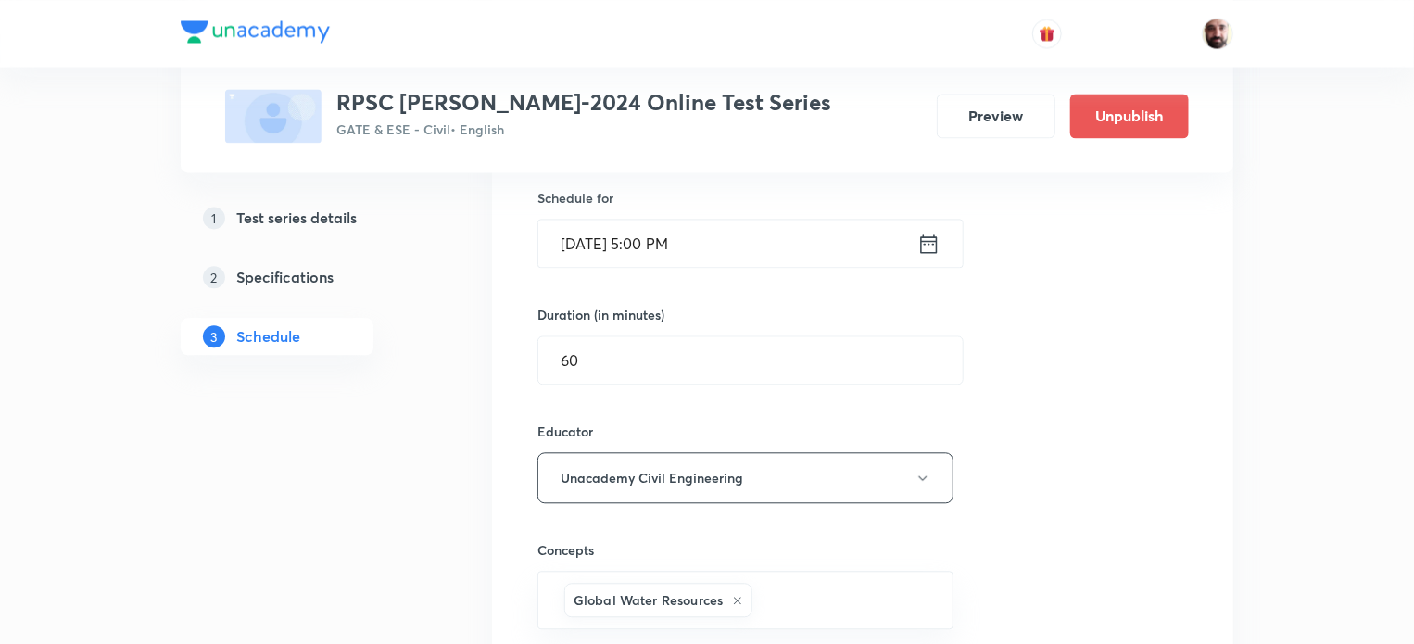
click at [932, 237] on icon at bounding box center [929, 242] width 17 height 19
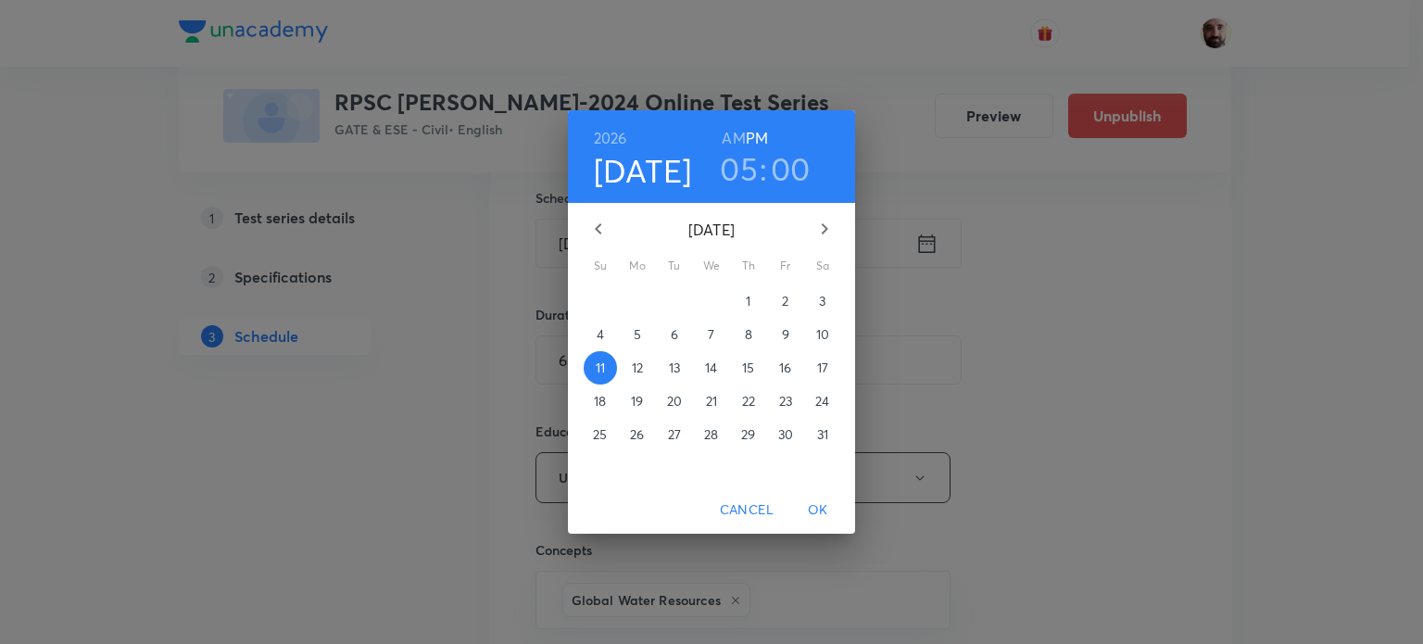
click at [826, 229] on icon "button" at bounding box center [825, 228] width 6 height 11
click at [597, 333] on p "8" at bounding box center [600, 334] width 7 height 19
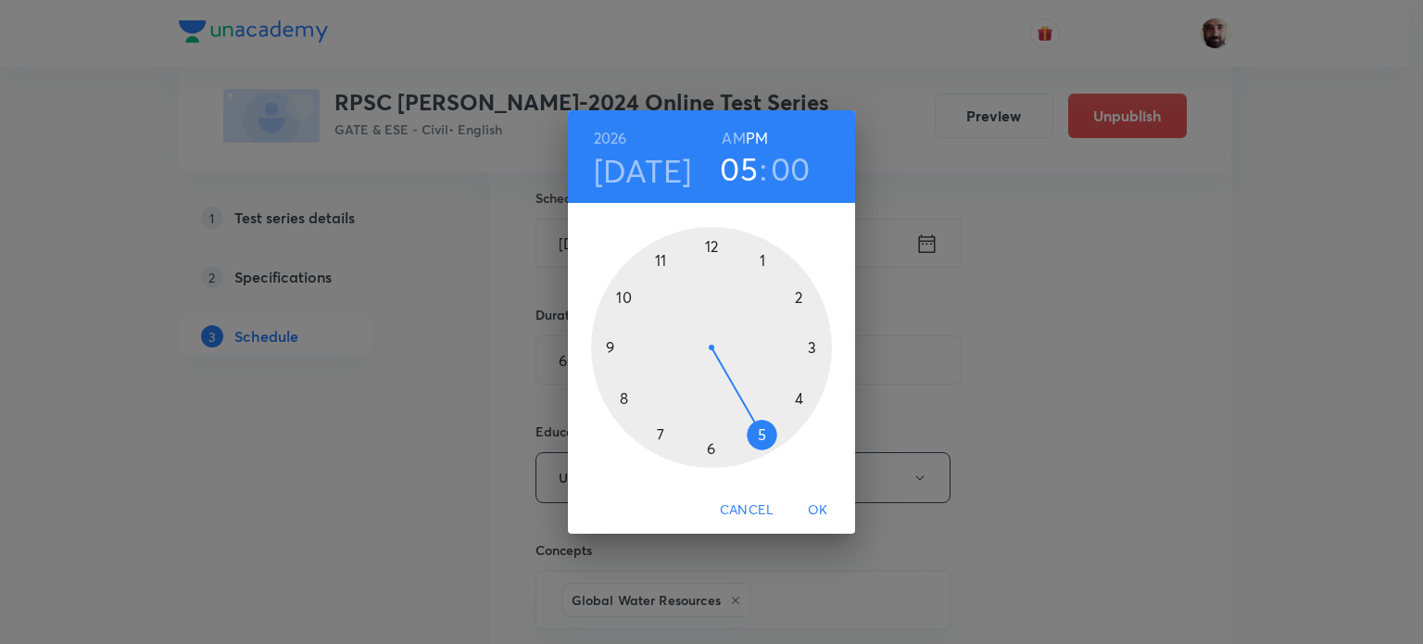
click at [818, 510] on span "OK" at bounding box center [818, 510] width 44 height 23
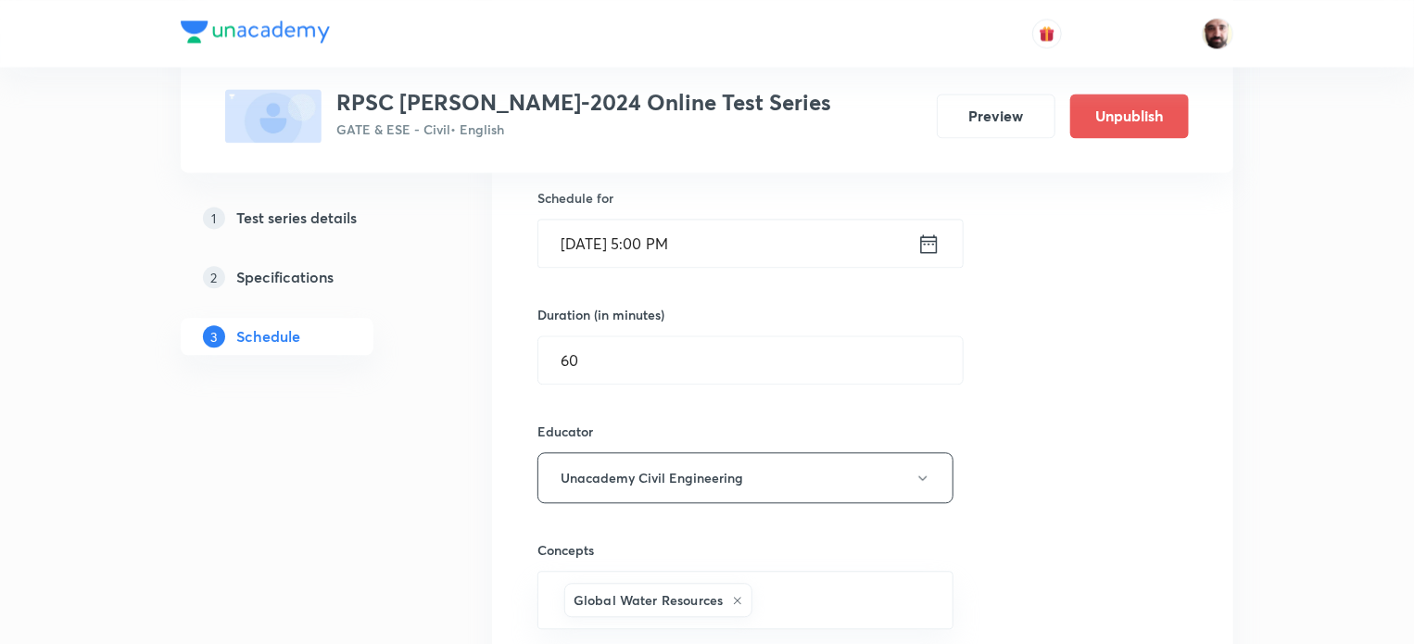
scroll to position [2457, 0]
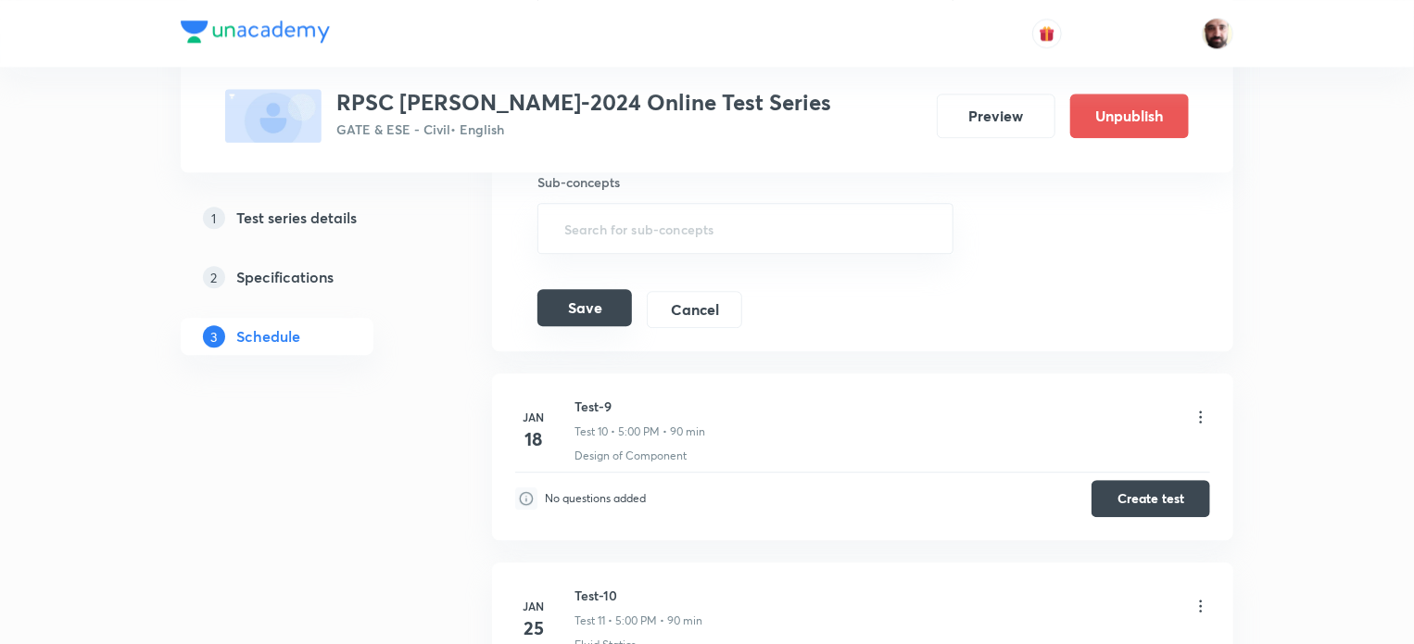
click at [593, 310] on button "Save" at bounding box center [584, 307] width 95 height 37
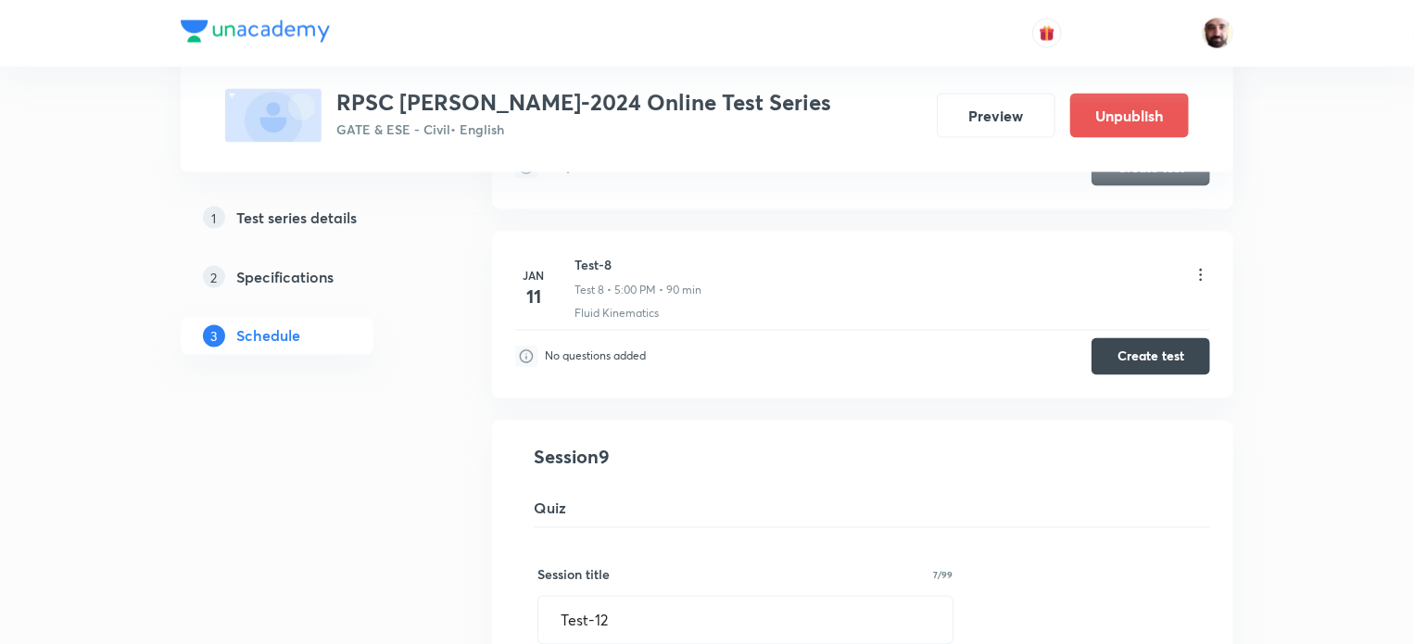
scroll to position [0, 0]
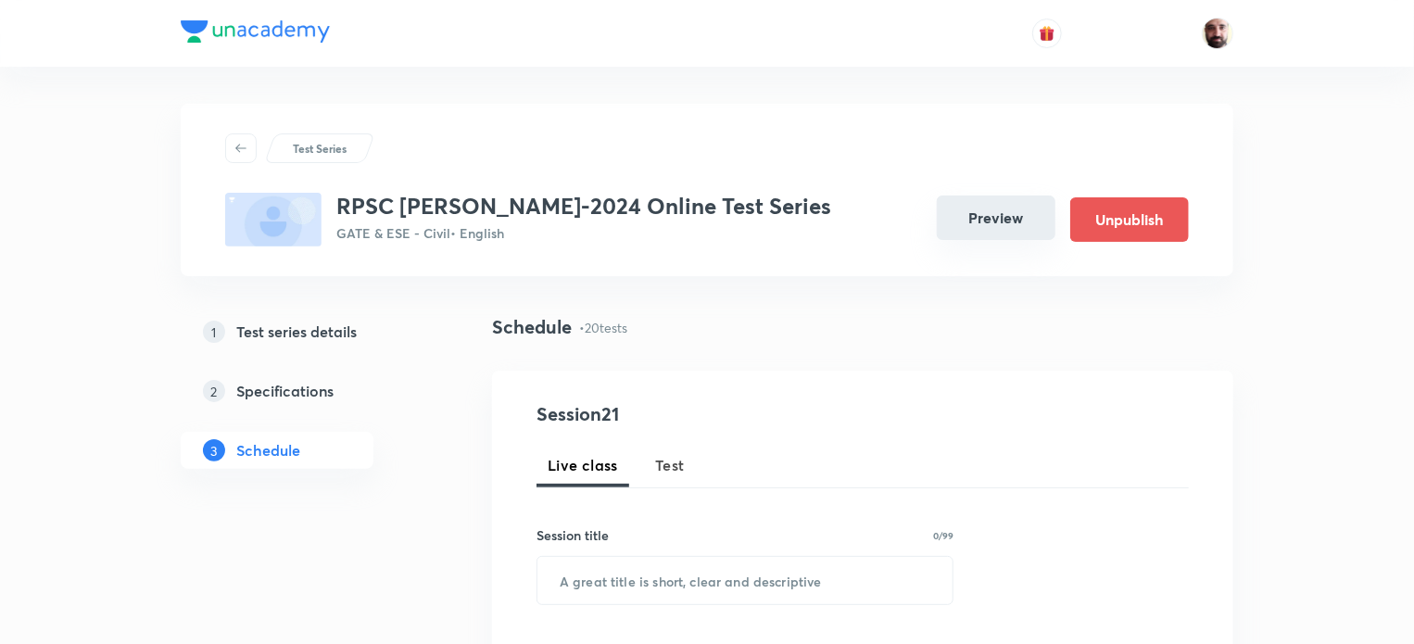
click at [972, 214] on button "Preview" at bounding box center [996, 218] width 119 height 44
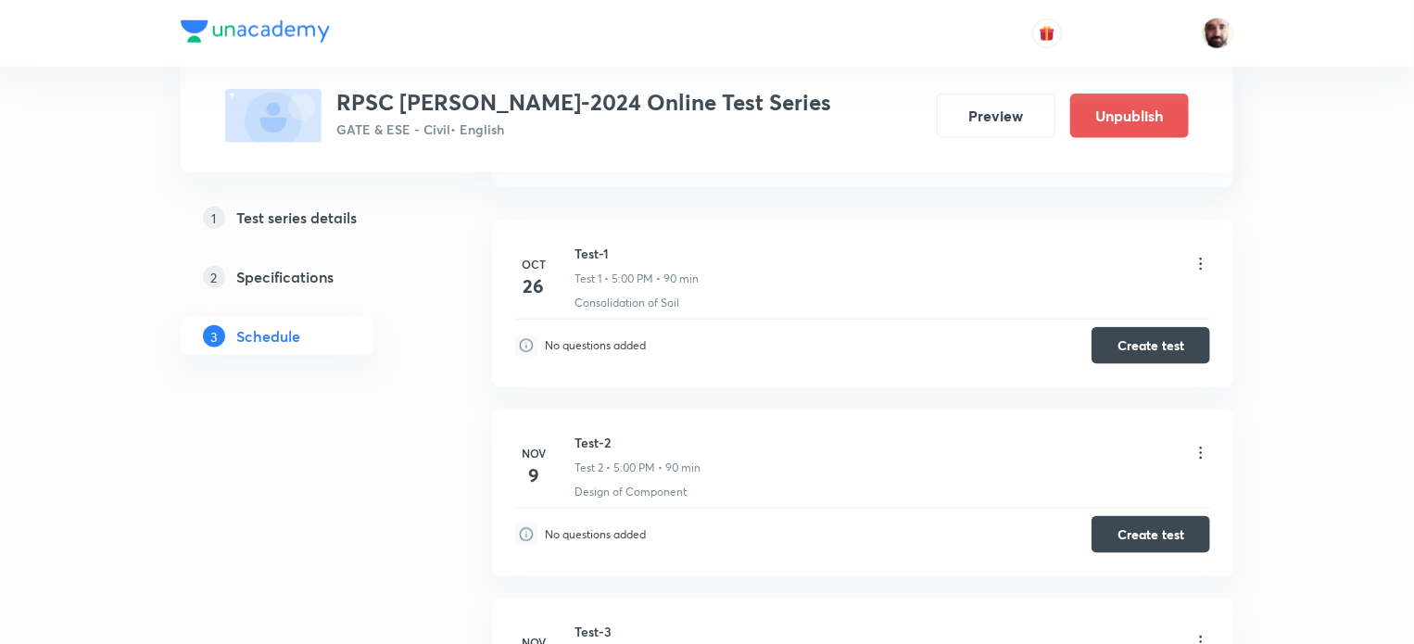
scroll to position [1004, 0]
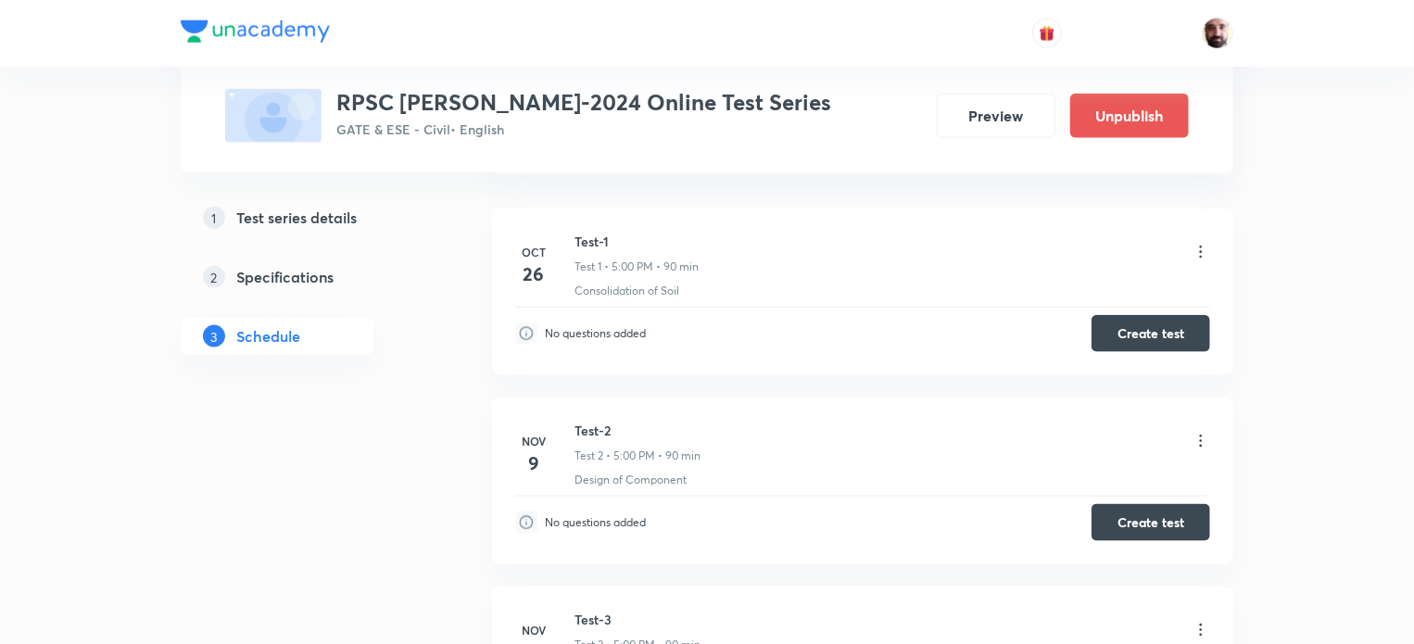
drag, startPoint x: 112, startPoint y: 64, endPoint x: 180, endPoint y: 14, distance: 84.1
click at [119, 59] on header at bounding box center [707, 33] width 1414 height 67
